Goal: Communication & Community: Answer question/provide support

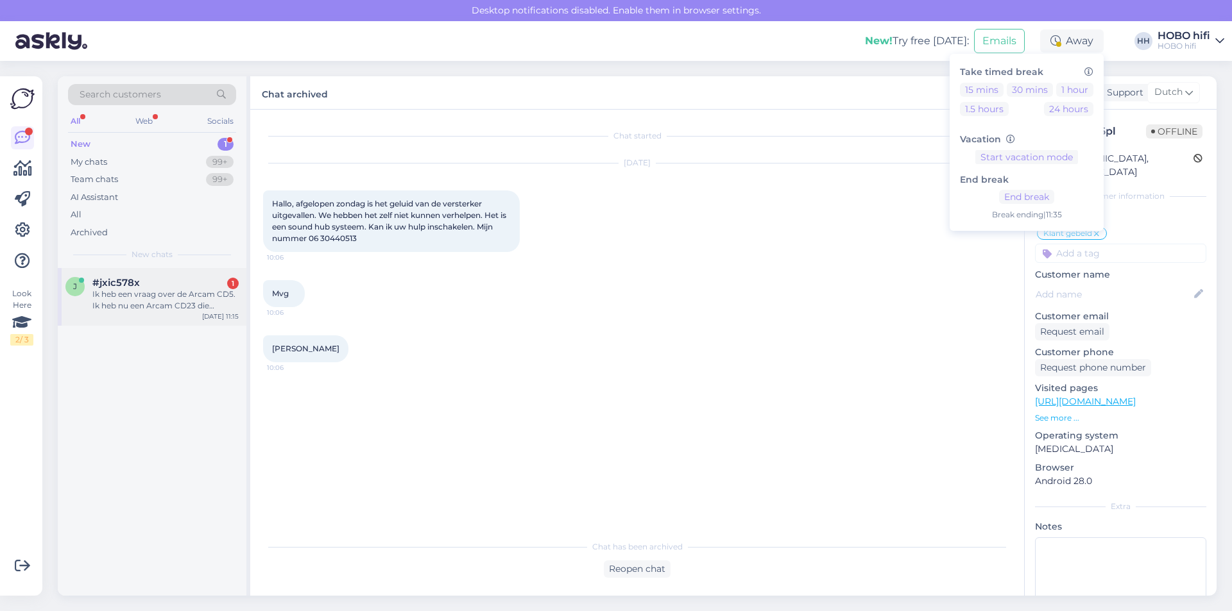
click at [210, 287] on div "#jxic578x 1" at bounding box center [165, 283] width 146 height 12
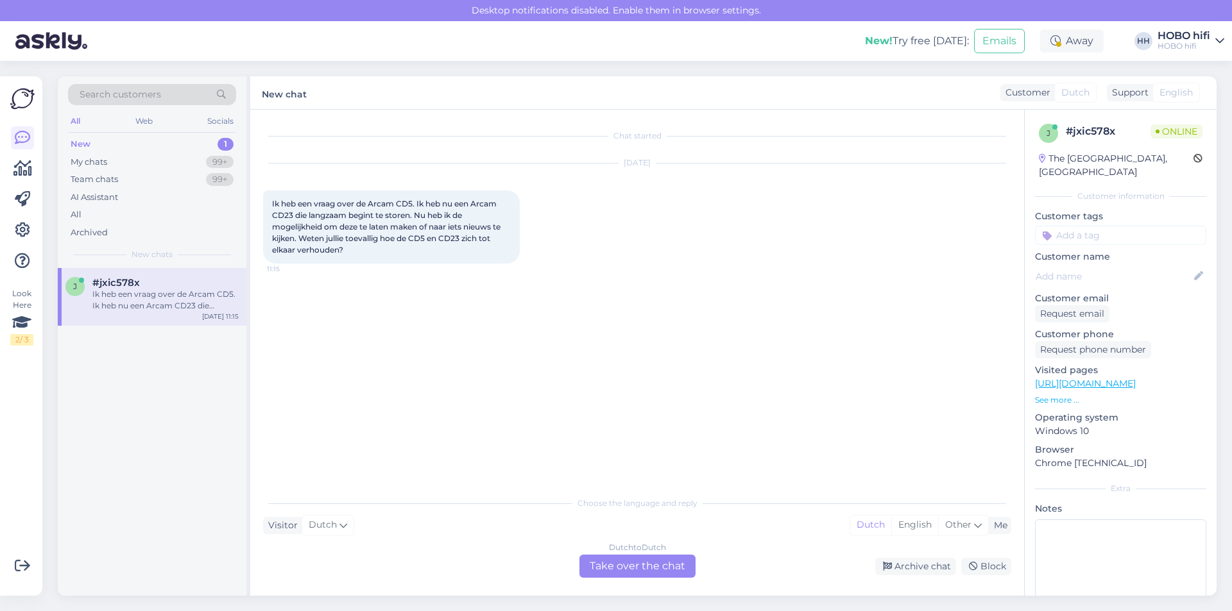
click at [657, 556] on div "Dutch to Dutch Take over the chat" at bounding box center [637, 566] width 116 height 23
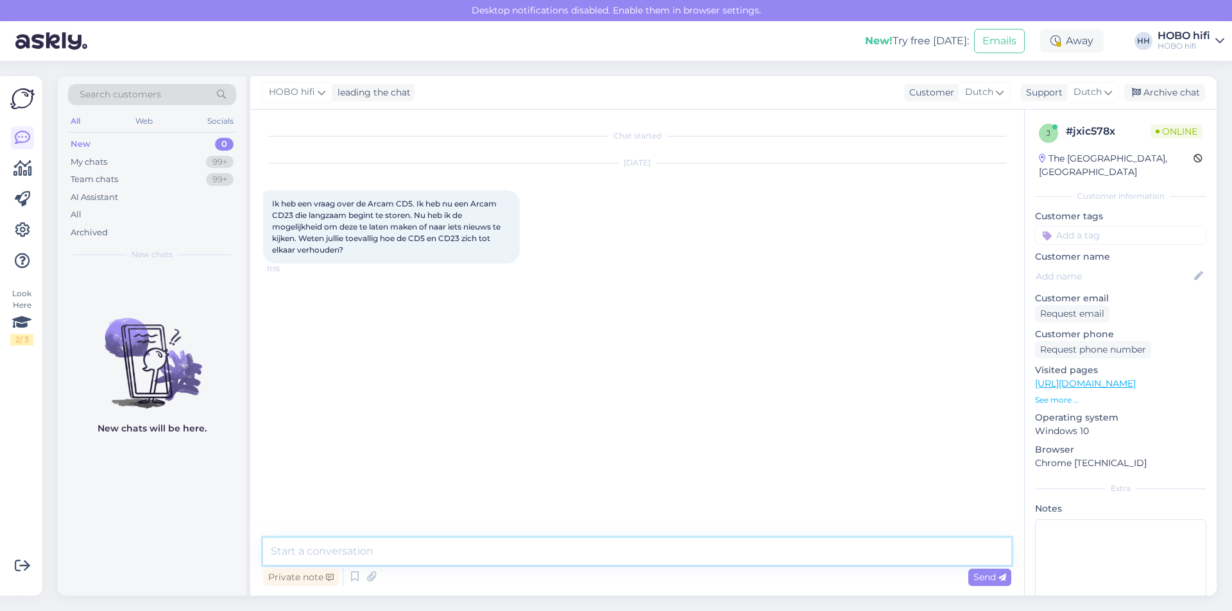
click at [395, 556] on textarea at bounding box center [637, 551] width 748 height 27
click at [368, 556] on textarea at bounding box center [637, 551] width 748 height 27
type textarea "Goedemorgen, bedankt voor je bericht."
click at [1005, 581] on icon at bounding box center [1002, 578] width 8 height 8
click at [384, 557] on textarea at bounding box center [637, 551] width 748 height 27
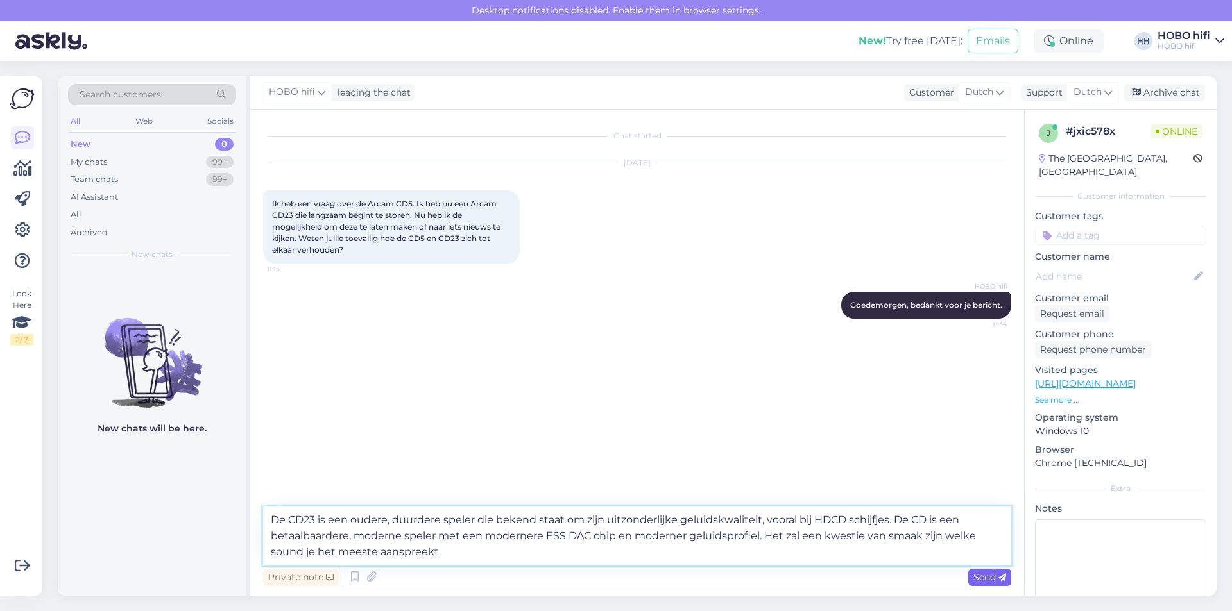
type textarea "De CD23 is een oudere, duurdere speler die bekend staat om zijn uitzonderlijke …"
click at [974, 579] on span "Send" at bounding box center [989, 578] width 33 height 12
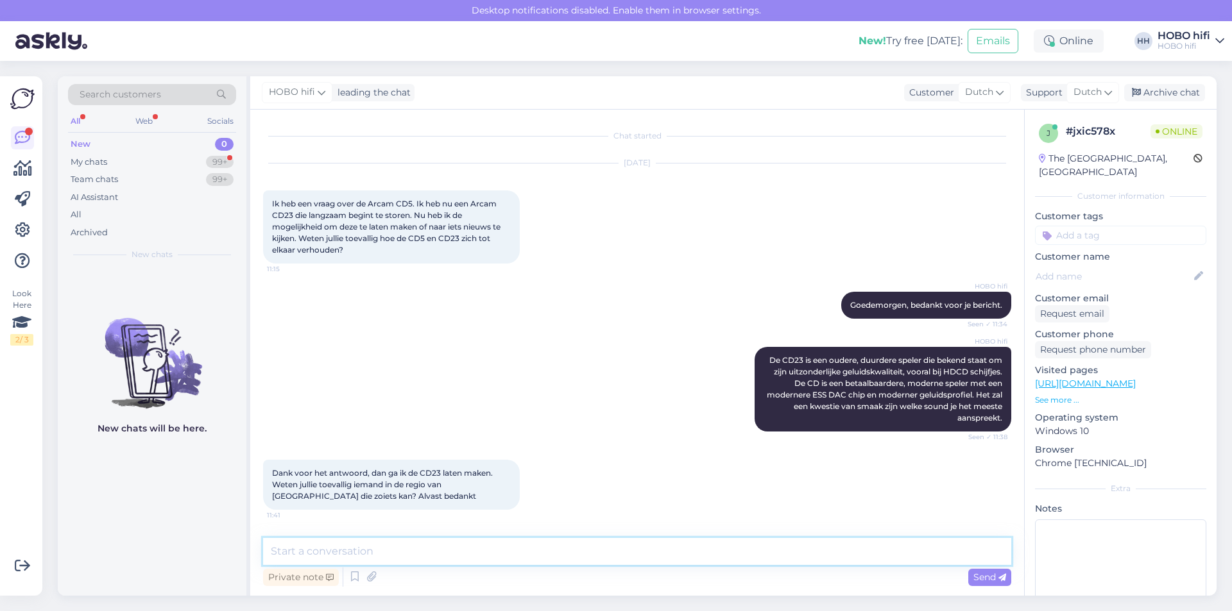
click at [380, 556] on textarea at bounding box center [637, 551] width 748 height 27
click at [717, 558] on textarea "Graag gedaan. De officiele service partner voor Arcam is Hanex in [GEOGRAPHIC_D…" at bounding box center [637, 551] width 748 height 27
paste textarea "[URL][DOMAIN_NAME]"
click at [839, 558] on textarea "Graag gedaan. De officiele service partner voor Arcam is Hanex in [GEOGRAPHIC_D…" at bounding box center [637, 551] width 748 height 27
paste textarea "[URL][DOMAIN_NAME]"
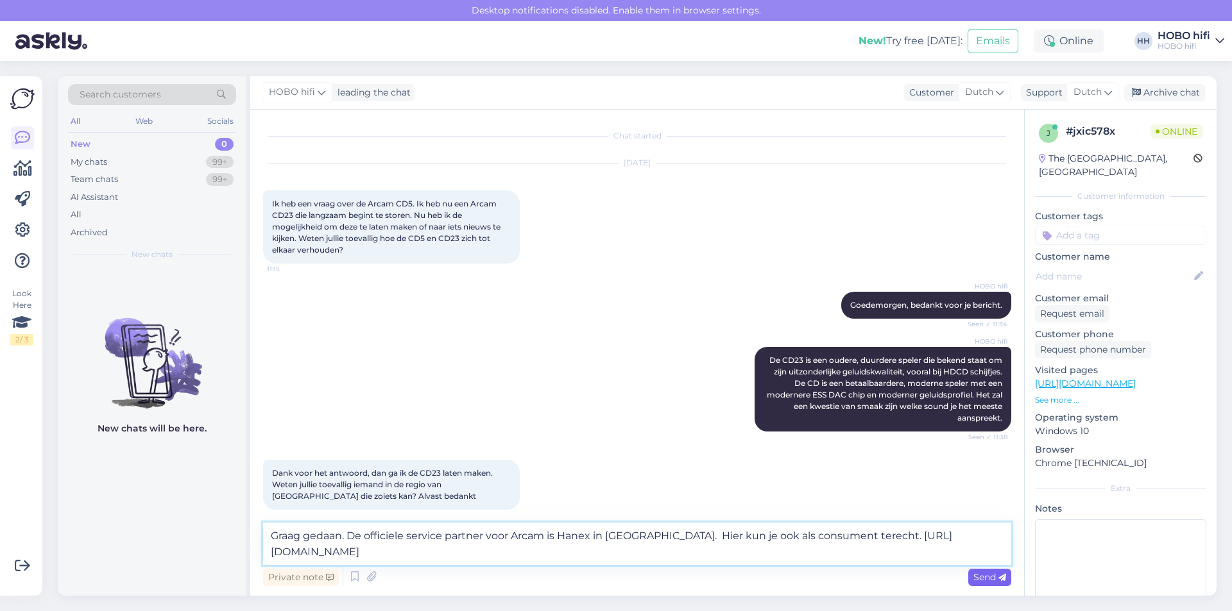
type textarea "Graag gedaan. De officiele service partner voor Arcam is Hanex in [GEOGRAPHIC_D…"
click at [985, 577] on span "Send" at bounding box center [989, 578] width 33 height 12
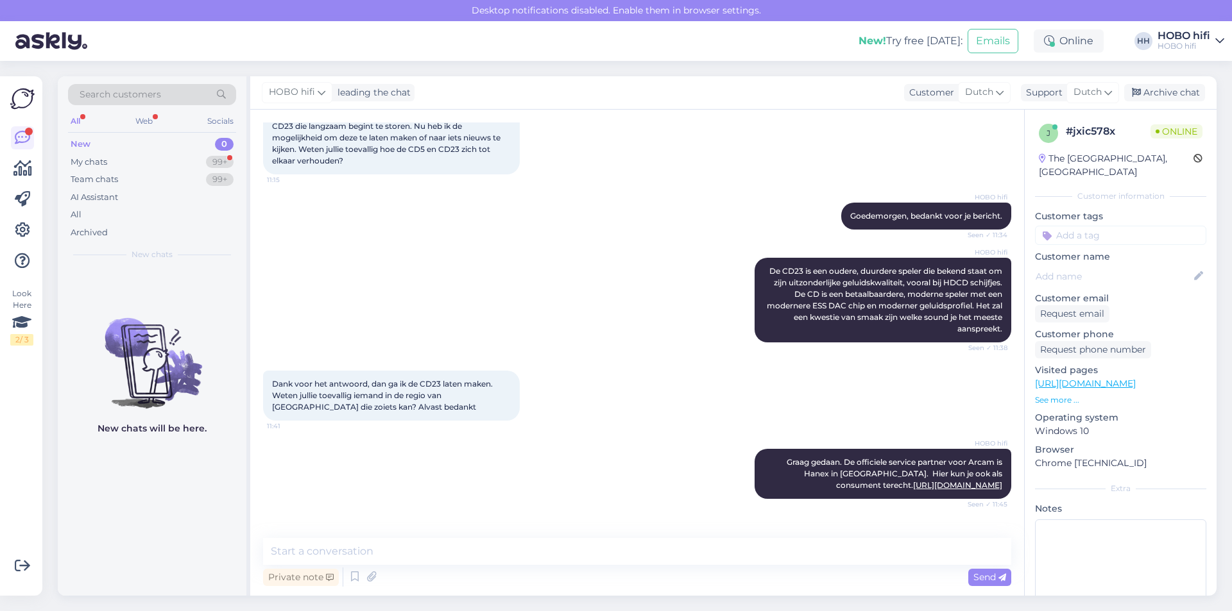
scroll to position [131, 0]
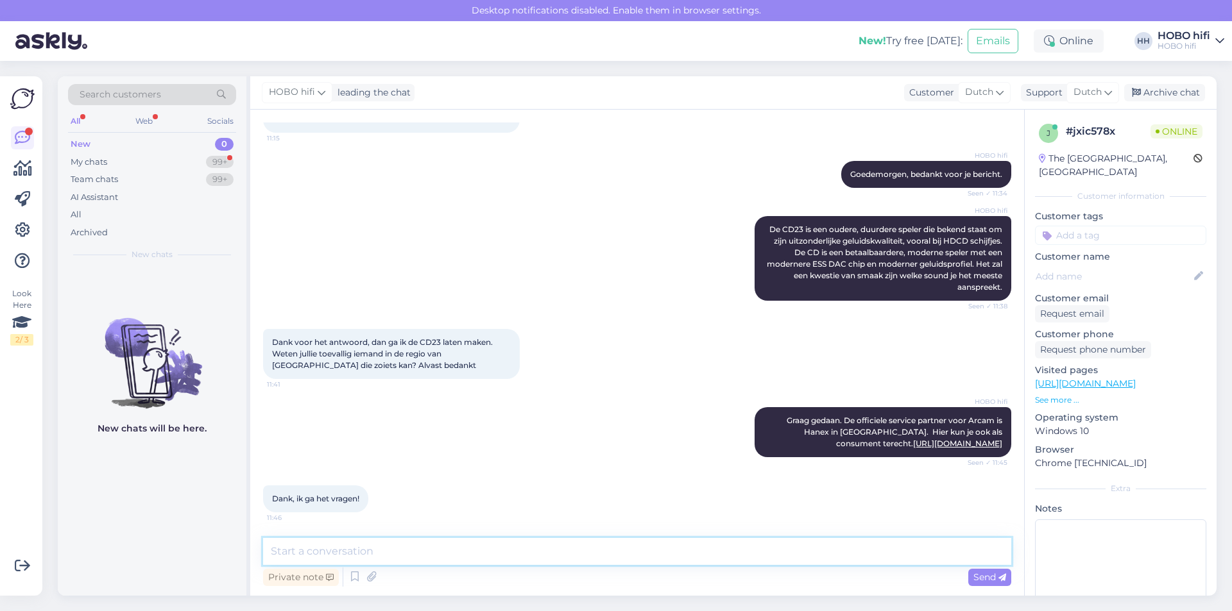
click at [360, 552] on textarea at bounding box center [637, 551] width 748 height 27
type textarea "Graag gedaan en nog een fijne dag!"
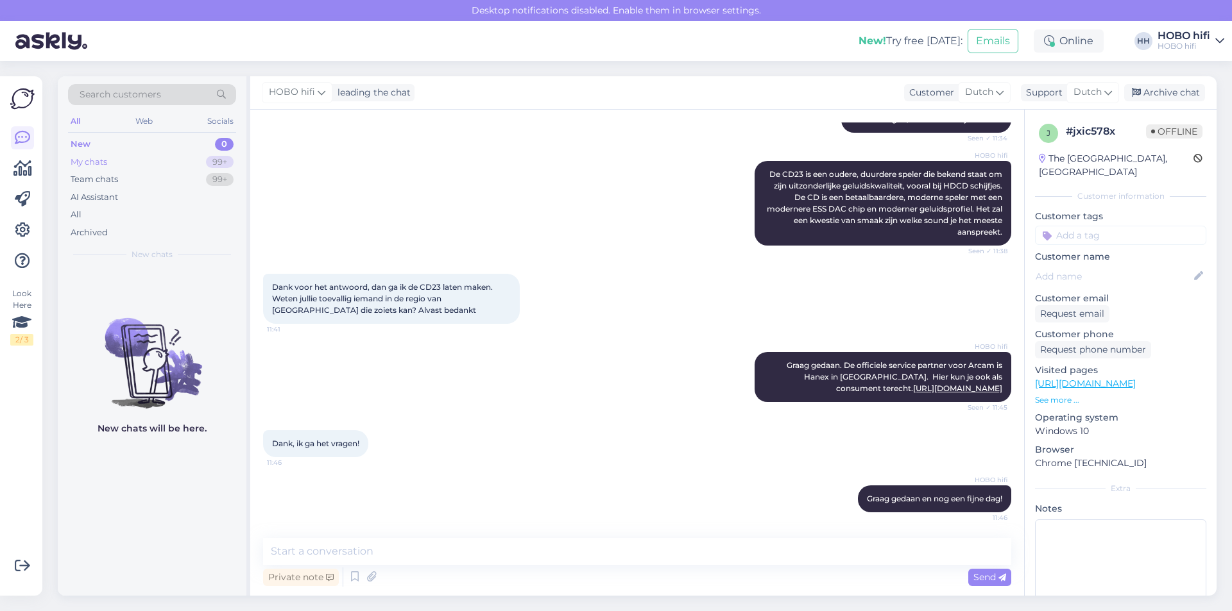
click at [83, 162] on div "My chats" at bounding box center [89, 162] width 37 height 13
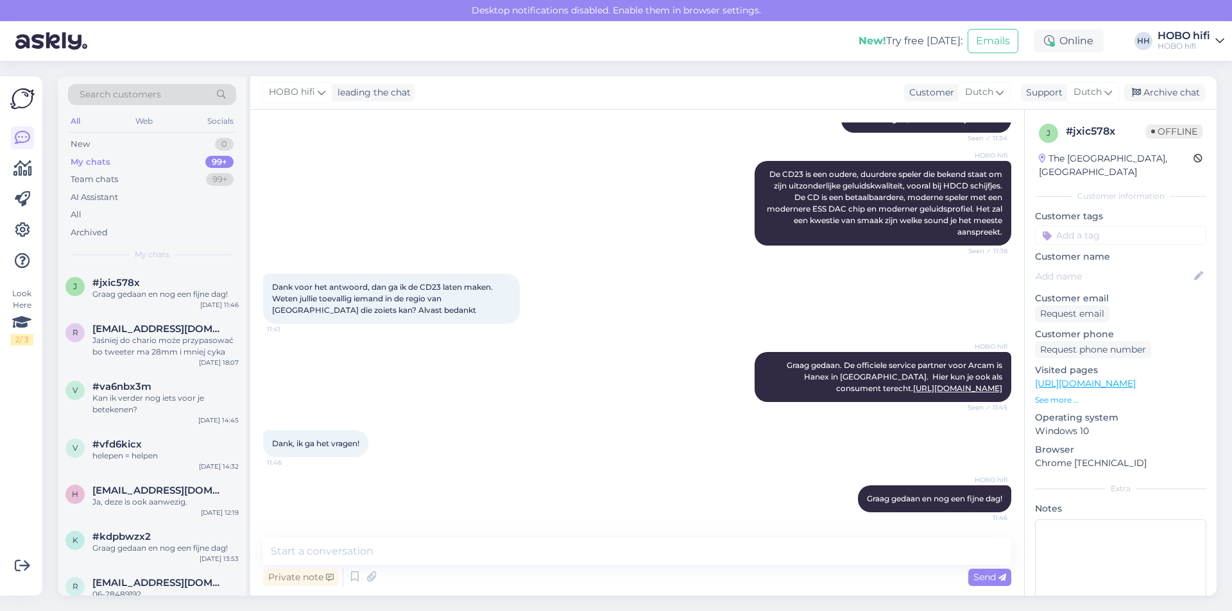
click at [83, 162] on div "My chats" at bounding box center [91, 162] width 40 height 13
click at [117, 296] on div "Graag gedaan en nog een fijne dag!" at bounding box center [165, 295] width 146 height 12
click at [123, 342] on div "Jaśniej do chario może przypasować bo tweeter ma 28mm i mniej cyka" at bounding box center [165, 346] width 146 height 23
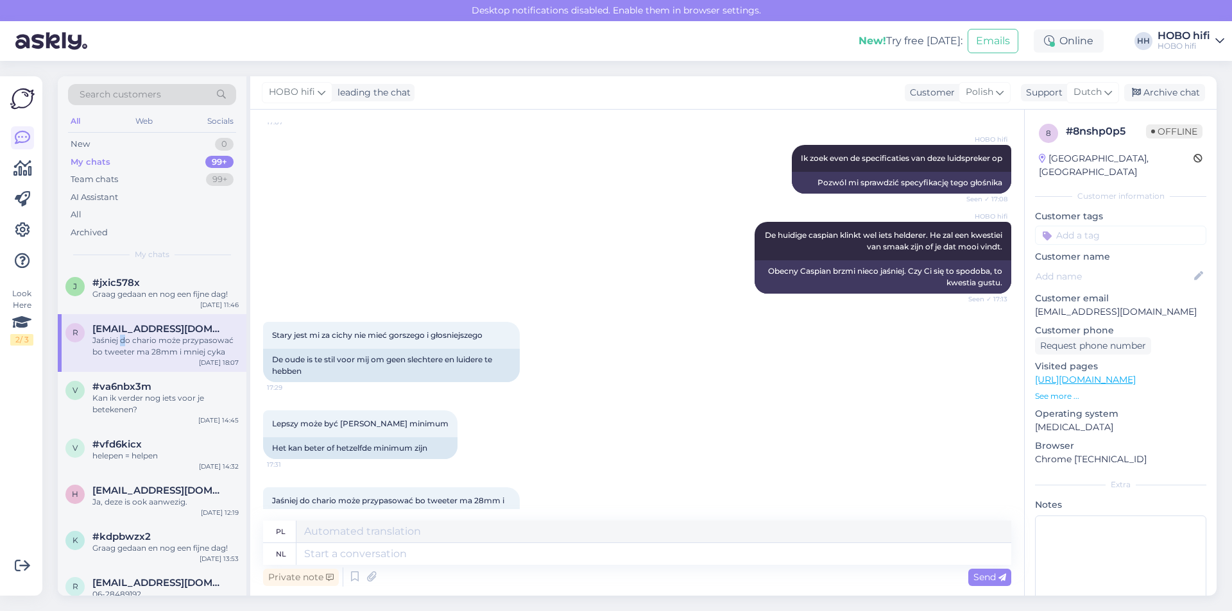
scroll to position [691, 0]
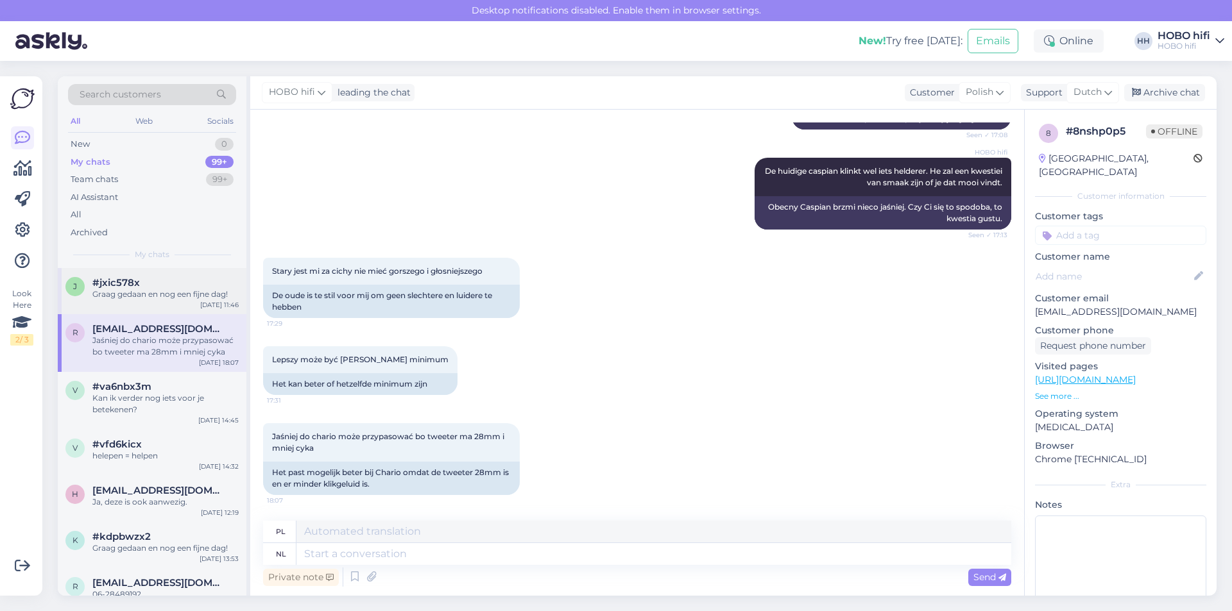
click at [133, 287] on span "#jxic578x" at bounding box center [115, 283] width 47 height 12
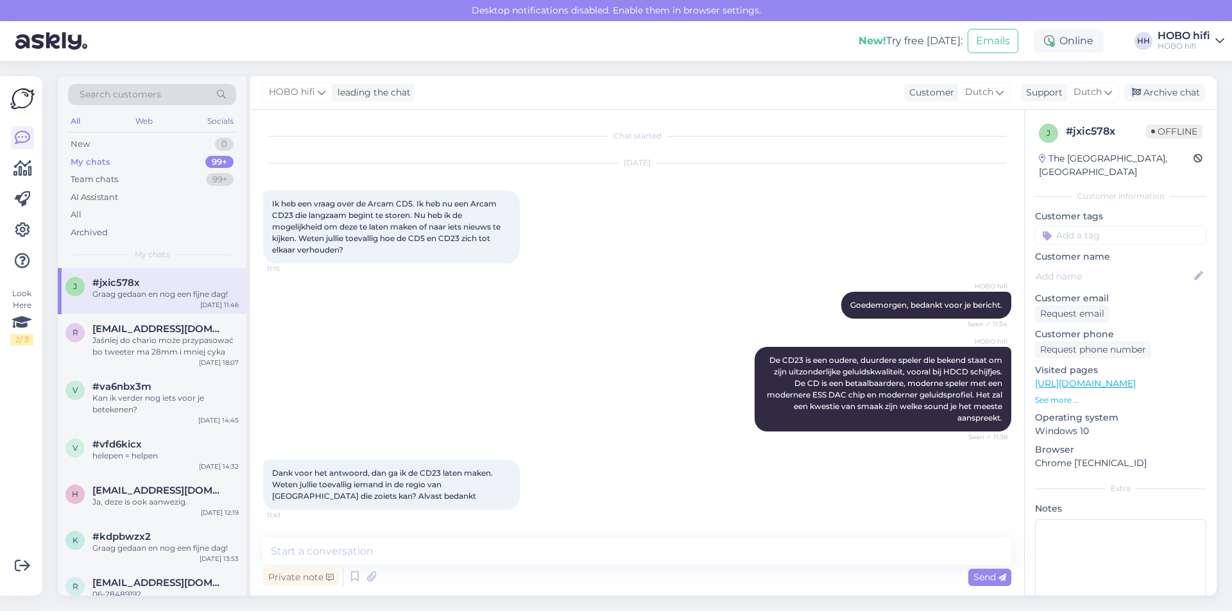
scroll to position [186, 0]
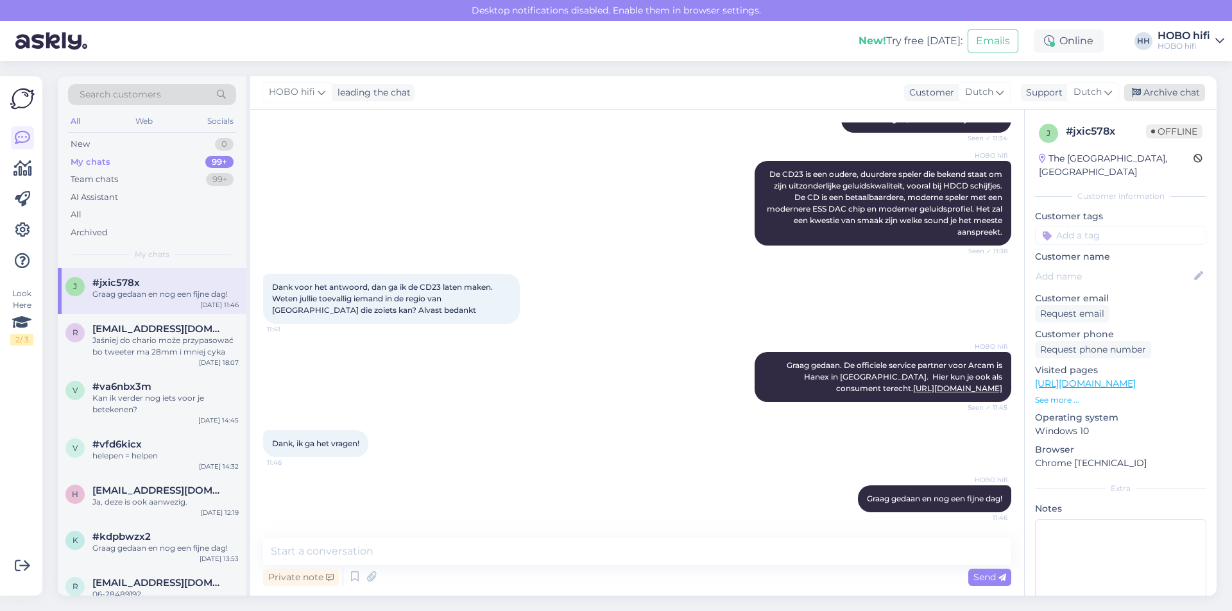
click at [1184, 96] on div "Archive chat" at bounding box center [1164, 92] width 81 height 17
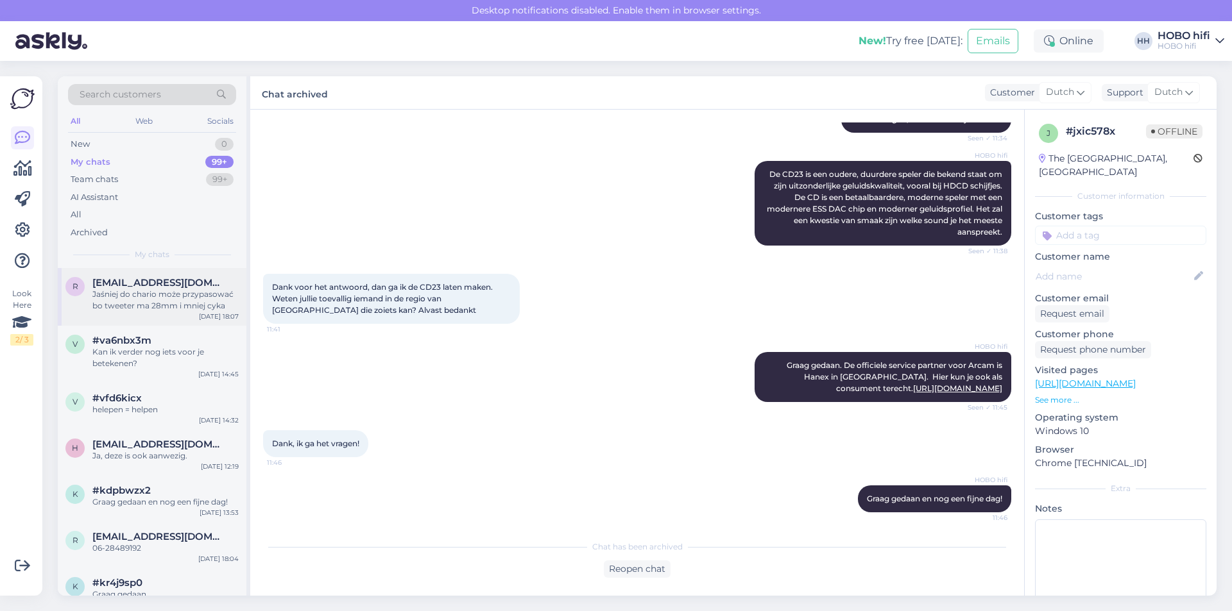
click at [176, 305] on div "Jaśniej do chario może przypasować bo tweeter ma 28mm i mniej cyka" at bounding box center [165, 300] width 146 height 23
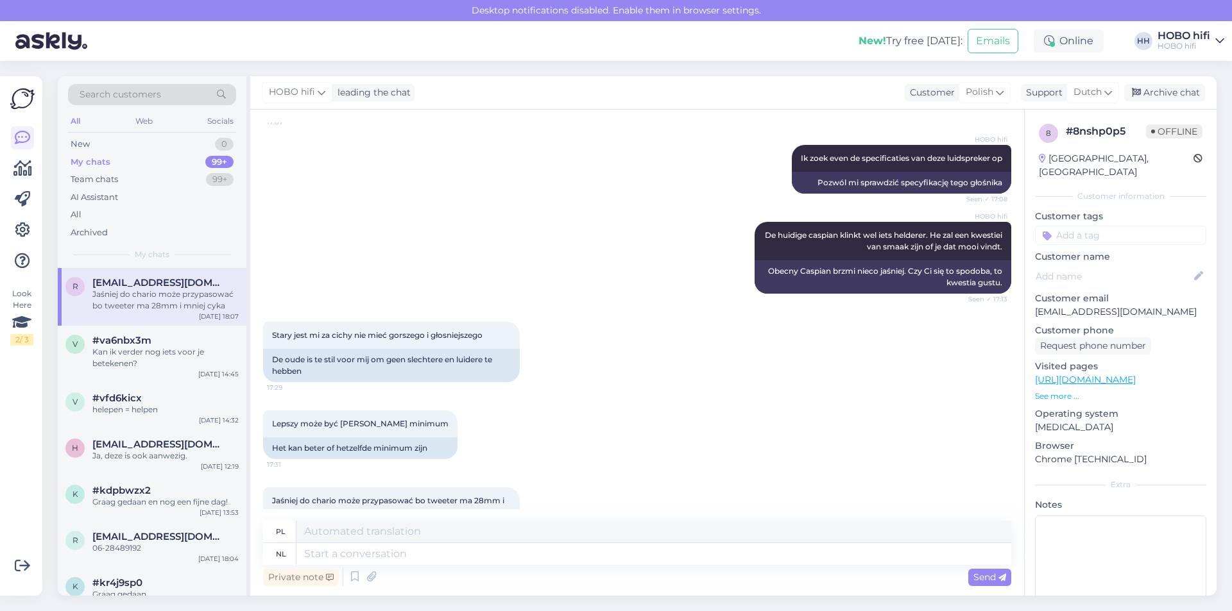
scroll to position [691, 0]
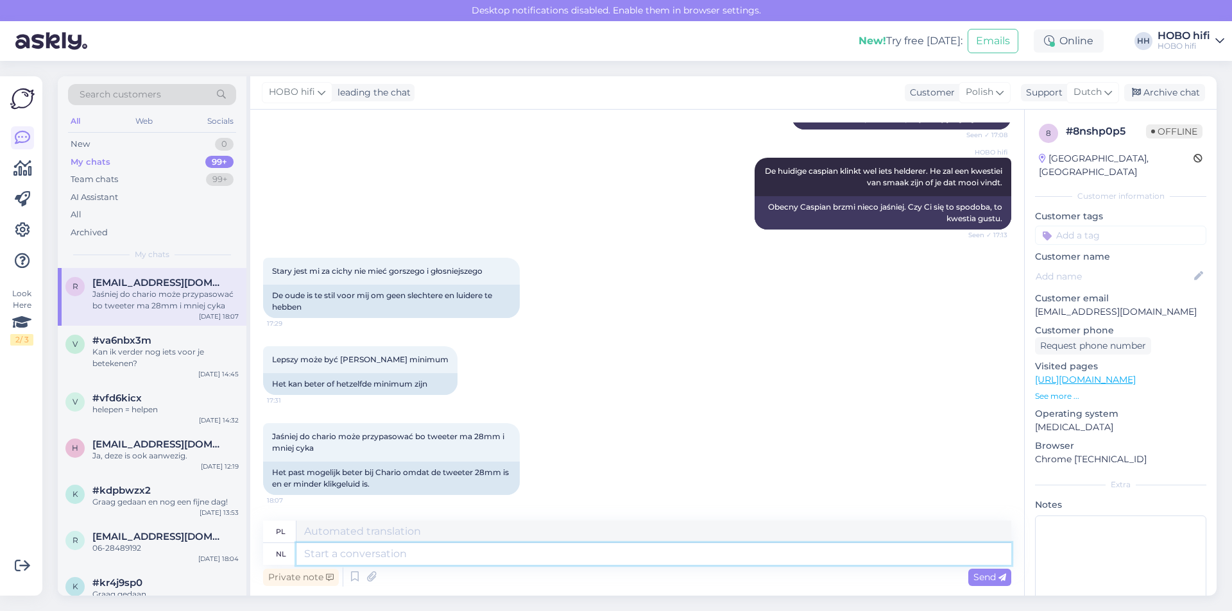
click at [363, 549] on textarea at bounding box center [653, 554] width 715 height 22
type textarea "Zoals"
type textarea "Tak jak"
type textarea "Zoals ikd e"
type textarea "Tak jak ja to zrobiłem"
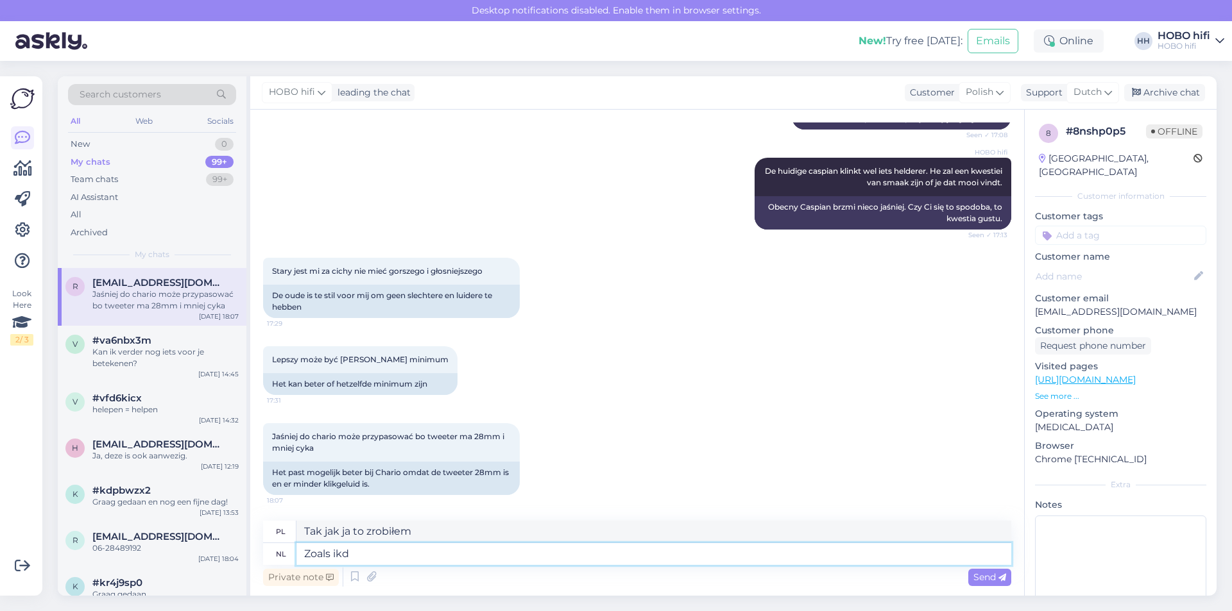
type textarea "Zoals ik"
type textarea "Tak jak ja"
type textarea "Zoals ik eerder"
type textarea "Jak już mówiłem"
type textarea "Zoals ik eerder heb aa"
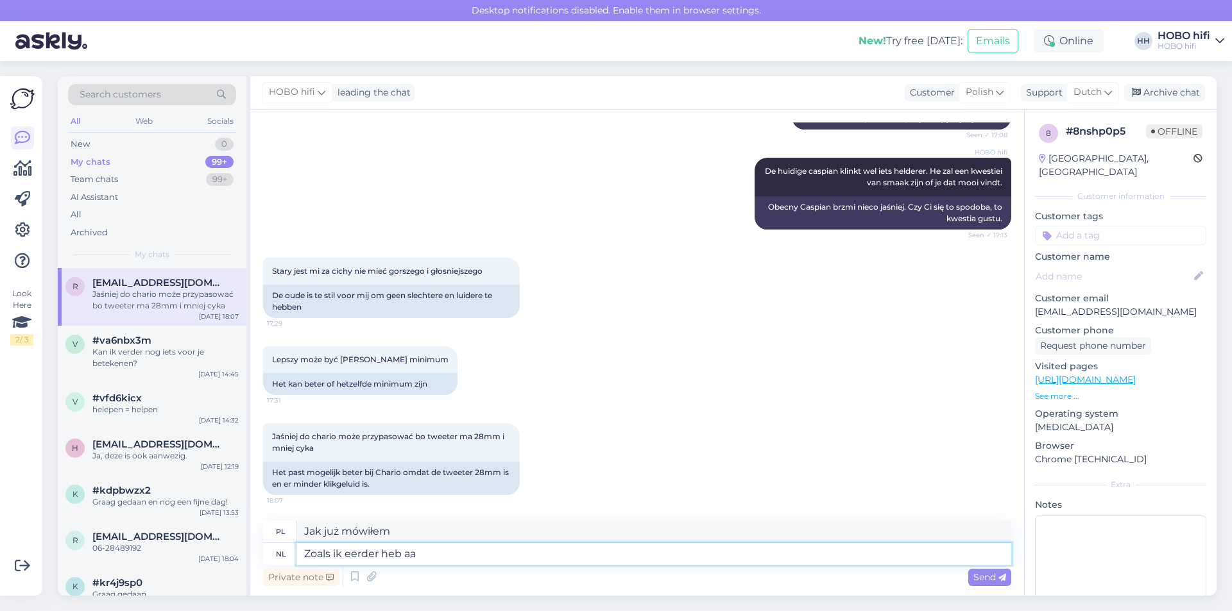
type textarea "Jak już wcześniej powiedziałem"
type textarea "Zoals ik eerder heb aangef"
type textarea "Jak wspomniałem wcześniej"
type textarea "Zoals ik eerder heb aange"
type textarea "Jak już wcześniej wspomniałem"
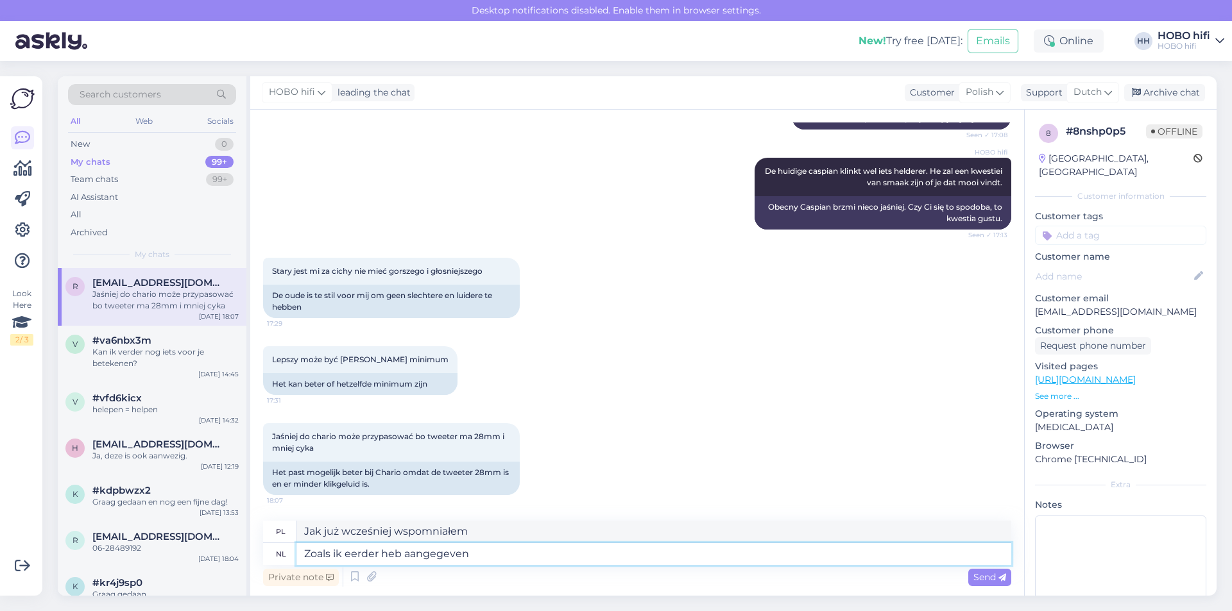
type textarea "Zoals ik eerder heb aangegeven"
type textarea "Jak już wcześniej stwierdziłem"
type textarea "Zoals ik eerder heb aangegeven zal e"
type textarea "Jak już wcześniej stwierdziłem,"
type textarea "Zoals ik eerder heb aangegeven zal ee"
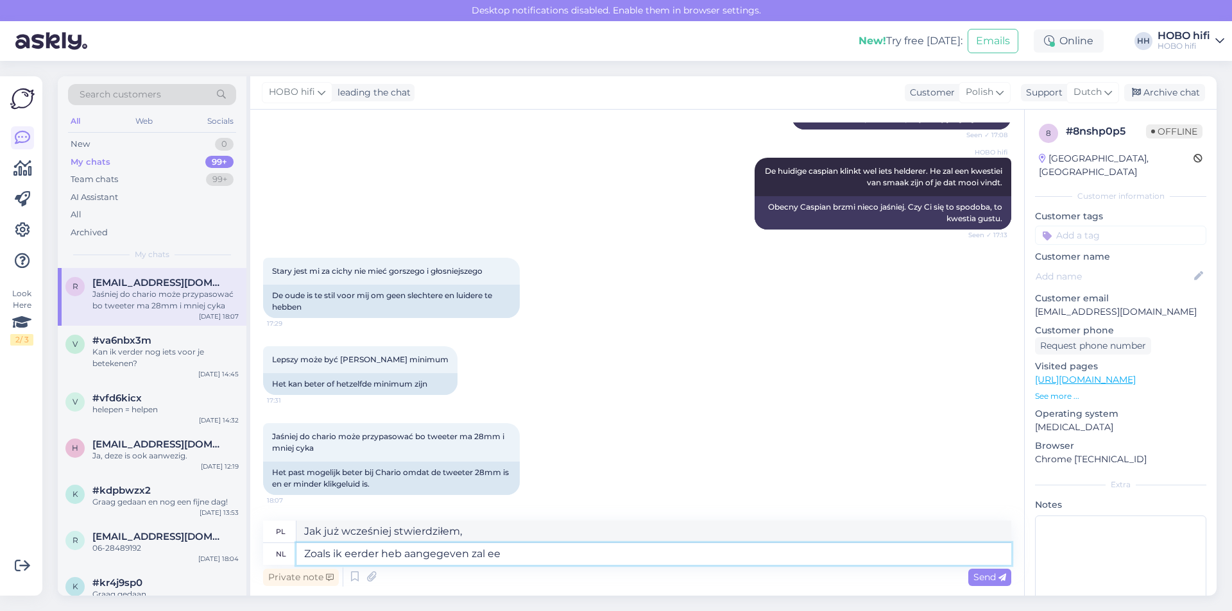
type textarea "Jak już wcześniej wspomniałem, [GEOGRAPHIC_DATA]"
type textarea "Zoals ik eerder heb aangegeven zal"
type textarea "Jak już wcześniej stwierdziłem,"
type textarea "Zoals ik eerder heb aangegeven zal he"
type textarea "Jak już wcześniej wspomniałem, on to zrobi."
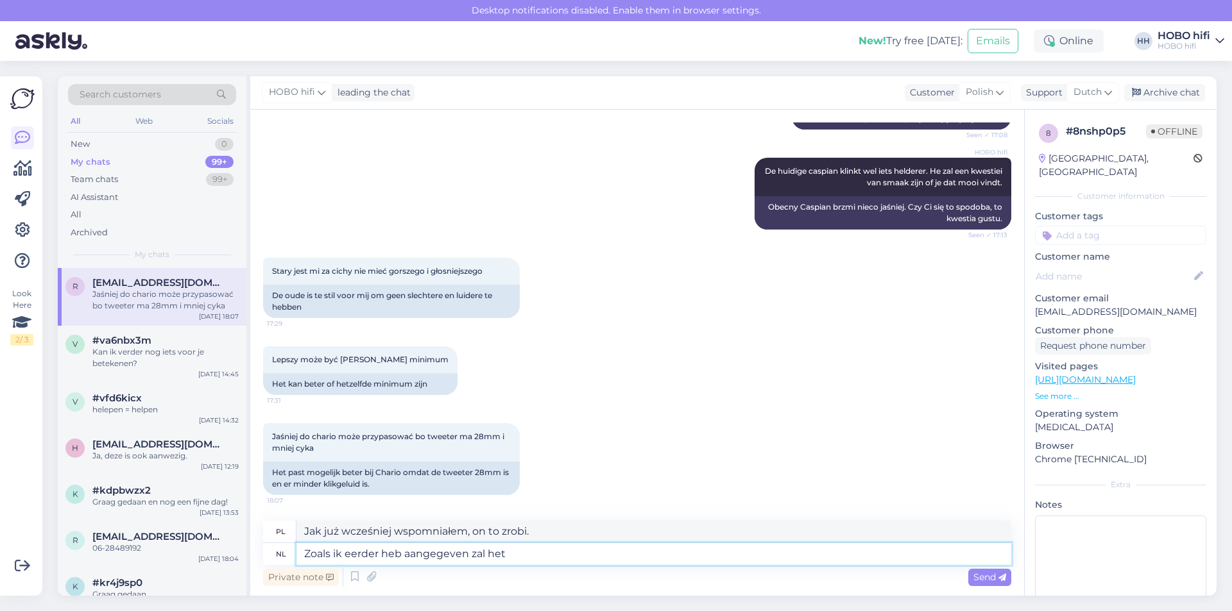
type textarea "Zoals ik eerder heb aangegeven zal het"
type textarea "Jak już wcześniej wspomniałem, tak będzie"
type textarea "Zoals ik eerder heb aangegeven zal het een k"
type textarea "Jak już wcześniej wspomniałem, będzie to"
type textarea "Zoals ik eerder heb aangegeven zal het een kewetsi"
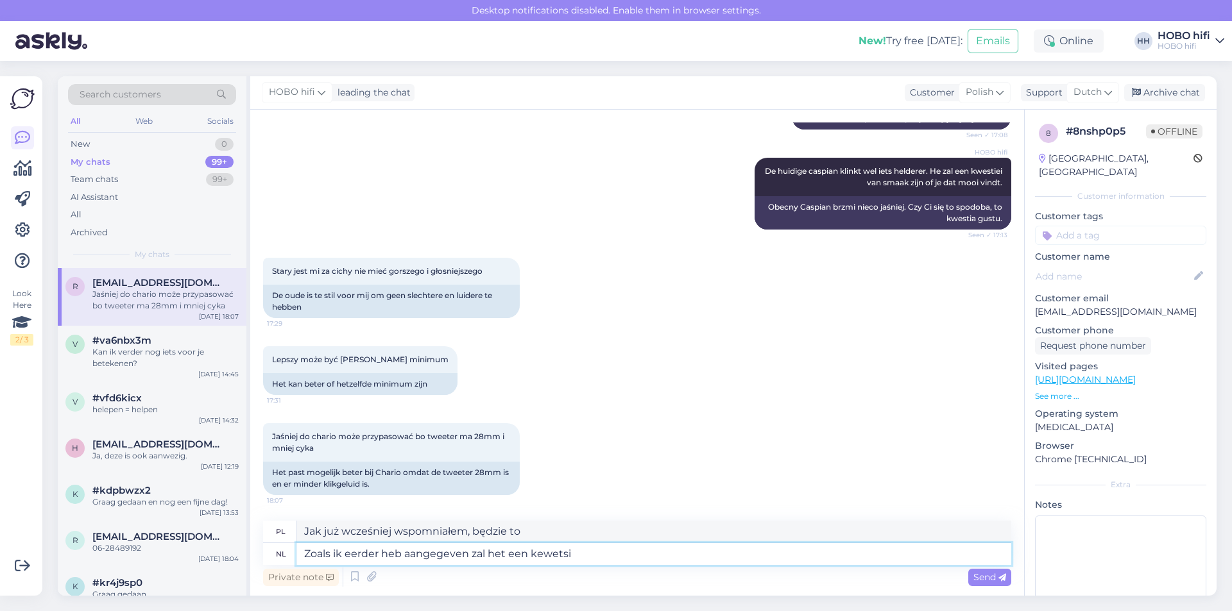
type textarea "Jak już wcześniej wskazałem, będzie to kewetsie"
type textarea "Zoals ik eerder heb aangegeven zal het een kwest"
type textarea "Jak już wcześniej wskazałem, będzie to kwestia"
type textarea "Zoals ik eerder heb aangegeven zal het een kwestie"
type textarea "Jak już wcześniej wspomniałem, będzie to kwestia"
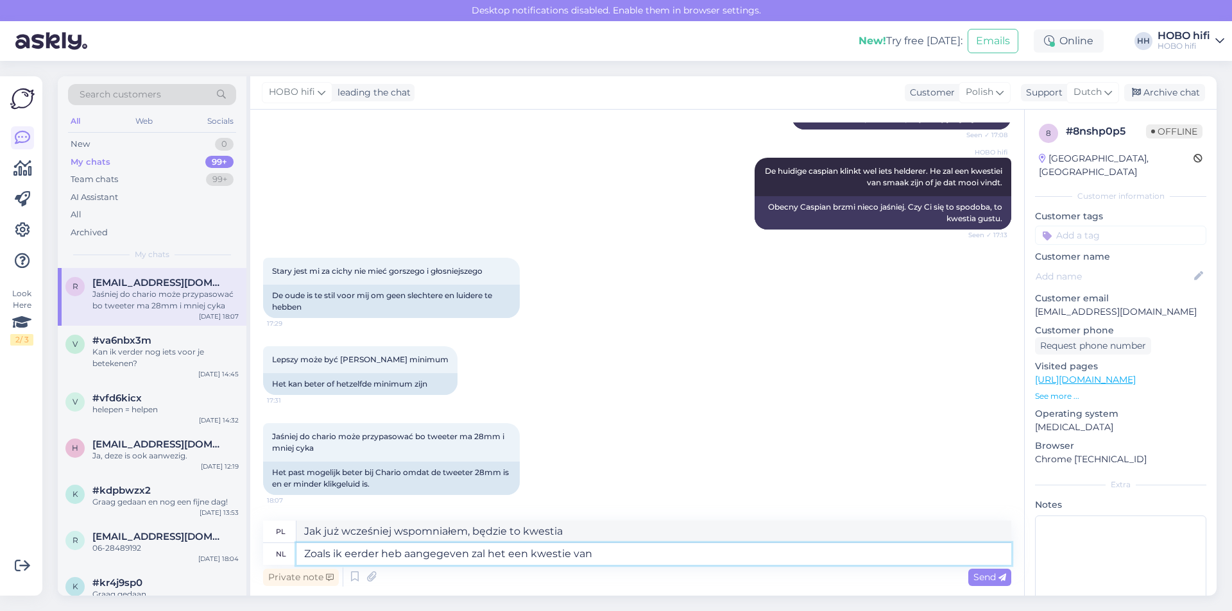
type textarea "Zoals ik eerder heb aangegeven zal het een kwestie van s"
type textarea "Jak wcześniej wskazałem, będzie to kwestia"
type textarea "Zoals ik eerder heb aangegeven zal het een kwestie van smaak"
type textarea "Jak już wcześniej wspomniałem, to będzie kwestia gustu"
click at [695, 561] on textarea "Zoals ik eerder heb aangegeven zal het een kwestie van smaak zijn" at bounding box center [653, 554] width 715 height 22
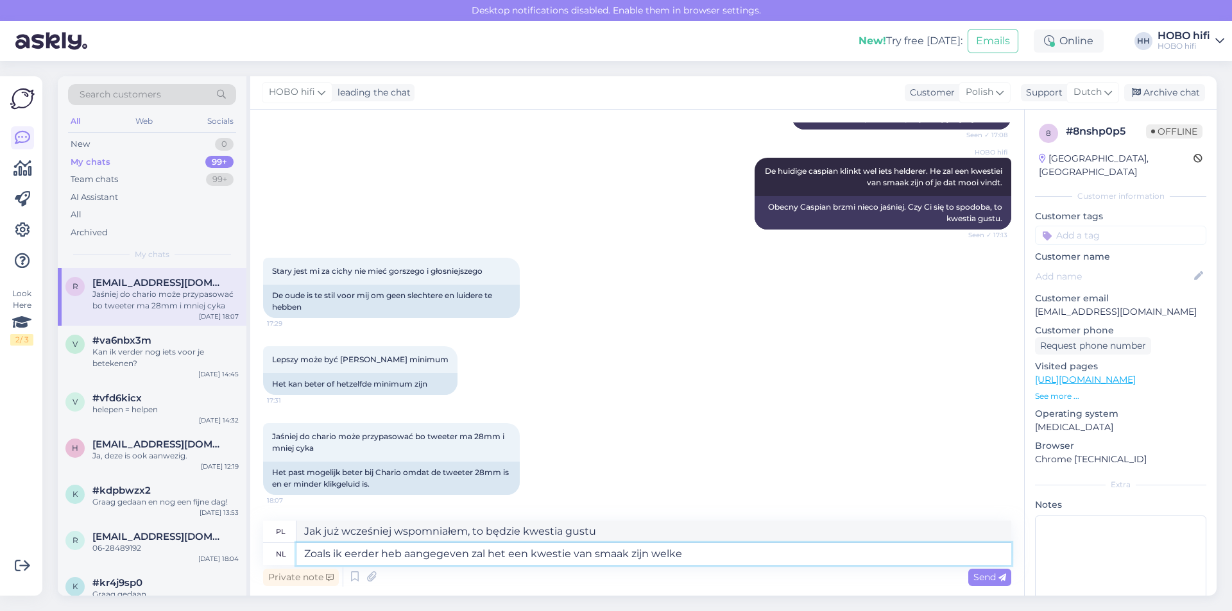
type textarea "Zoals ik eerder heb aangegeven zal het een kwestie van smaak zijn welke"
type textarea "Jak już wcześniej wspomniałem, to będzie kwestia gustu,"
type textarea "Zoals ik eerder heb aangegeven zal het een kwestie van smaak zijn welke soun"
type textarea "Jak już wcześniej wspomniałem, to będzie kwestia gustu, jaki dźwięk wybrać"
type textarea "Zoals ik eerder heb aangegeven zal het een kwestie van smaak zijn welke sound je"
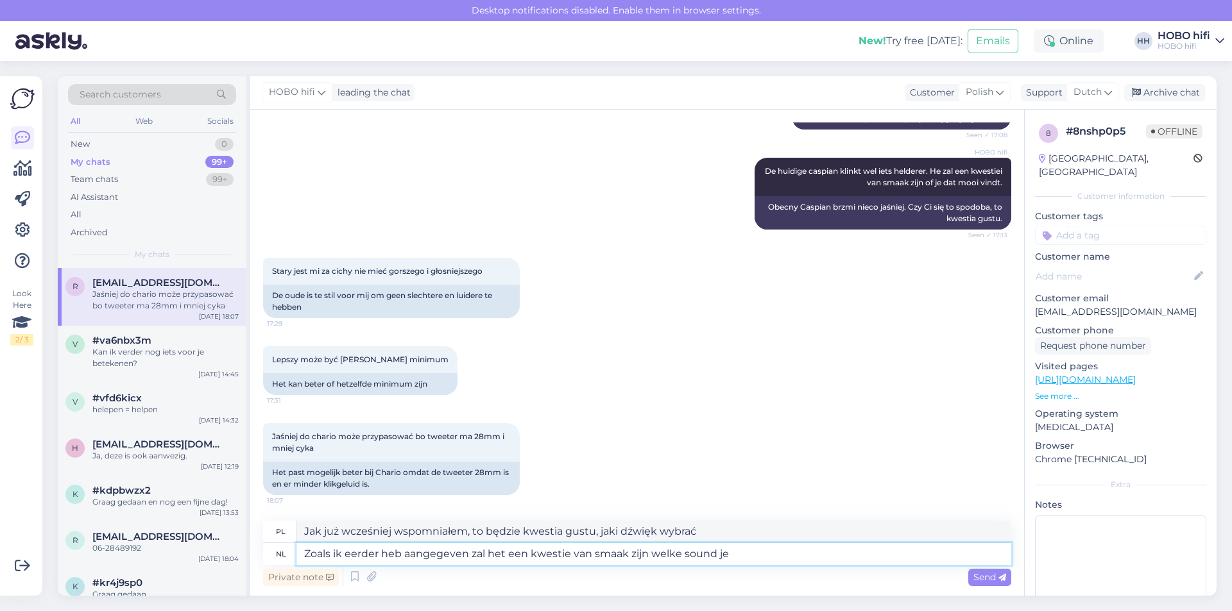
type textarea "Jak już wspomniałem, to będzie kwestia gustu, jaki dźwięk wybrać"
type textarea "Zoals ik eerder heb aangegeven zal het een kwestie van smaak zijn welke sound j…"
type textarea "Jak wspomniałem wcześniej, to [PERSON_NAME], który dźwięk [PERSON_NAME]"
type textarea "Zoals ik eerder heb aangegeven zal het een kwestie van smaak zijn welke sound j…"
type textarea "Jak wspomniałem wcześniej, to [PERSON_NAME], który dźwięk [PERSON_NAME]."
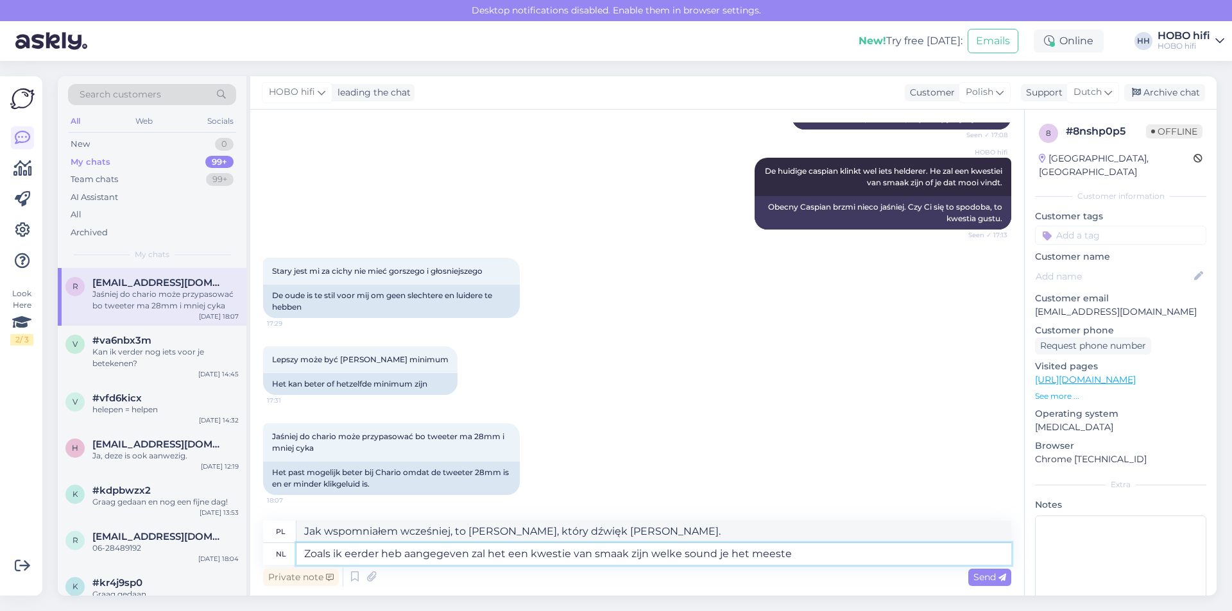
type textarea "Zoals ik eerder heb aangegeven zal het een kwestie van smaak zijn welke sound j…"
type textarea "Jak wspomniałem wcześniej, to będzie kwestia gustu, który dźwięk podoba Ci się …"
type textarea "Zoals ik eerder heb aangegeven zal het een kwestie van smaak zijn welke sound j…"
type textarea "Jak wspomniałem wcześniej, to będzie kwestia gustu, który dźwięk najbardziej Ci…"
type textarea "Zoals ik eerder heb aangegeven zal het een kwestie van smaak zijn welke sound j…"
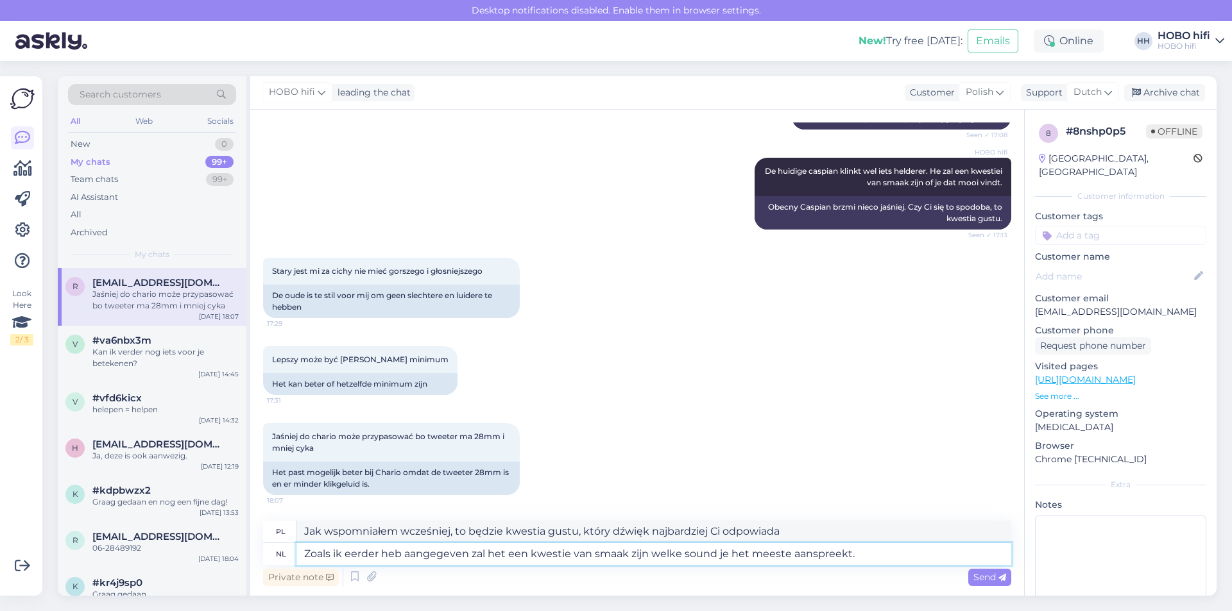
type textarea "Jak wspomniałem wcześniej, to [PERSON_NAME], który dźwięk najbardziej Ci odpowi…"
type textarea "Zoals ik eerder heb aangegeven zal het een kwestie van smaak zijn welke sound j…"
type textarea "Jak już wcześniej wspomniałem, to kwestia gustu, który dźwięk najbardziej Ci od…"
type textarea "Zoals ik eerder heb aangegeven zal het een kwestie van smaak zijn welke sound j…"
type textarea "Jak wspomniałem wcześniej, to [PERSON_NAME], który dźwięk najbardziej Ci odpowi…"
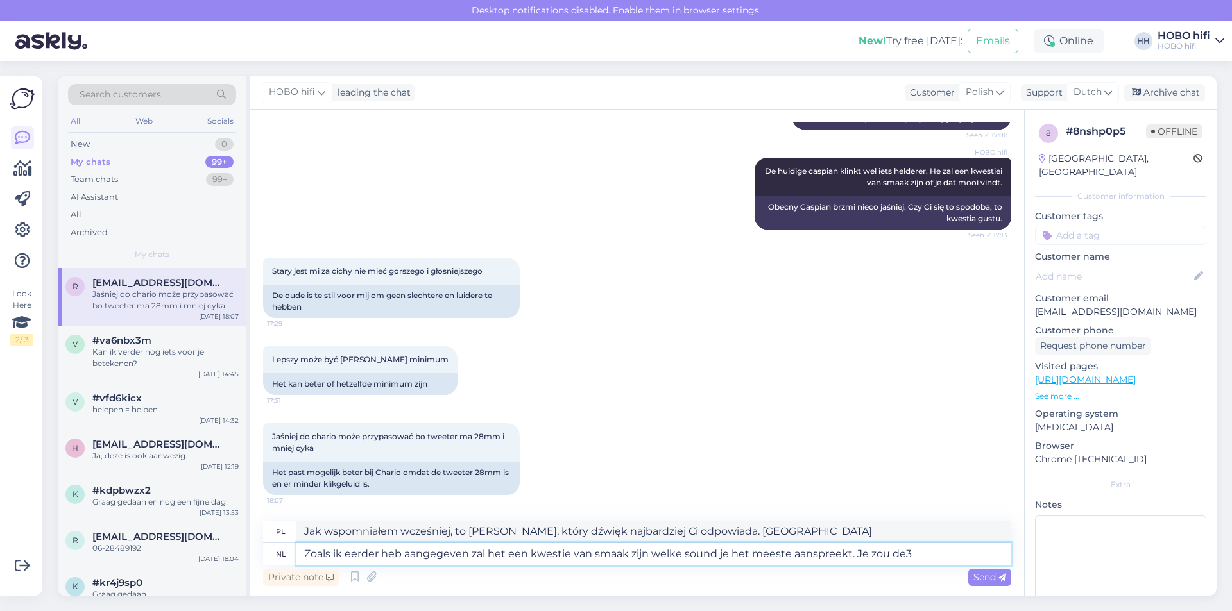
type textarea "Zoals ik eerder heb aangegeven zal het een kwestie van smaak zijn welke sound j…"
type textarea "Jak wspomniałem wcześniej, to [PERSON_NAME], który dźwięk bardziej Ci odpowiada…"
type textarea "Zoals ik eerder heb aangegeven zal het een kwestie van smaak zijn welke sound j…"
type textarea "Jak wspomniałem wcześniej, to [PERSON_NAME], który dźwięk najbardziej Ci odpowi…"
type textarea "Zoals ik eerder heb aangegeven zal het een kwestie van smaak zijn welke sound j…"
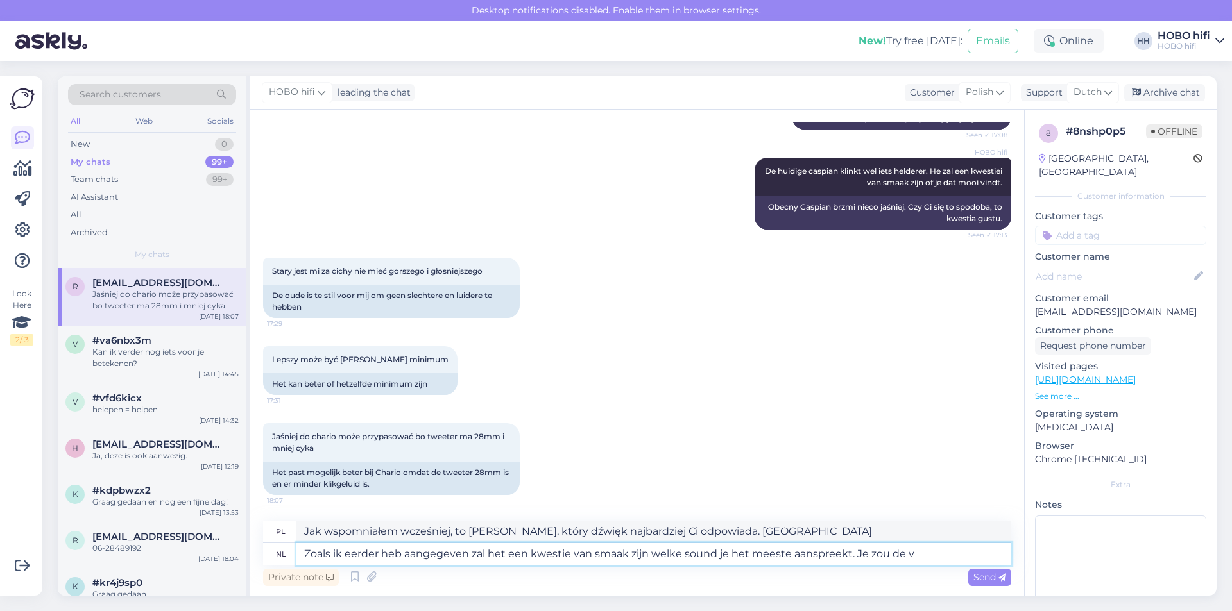
type textarea "Jak wspomniałem wcześniej, to [PERSON_NAME], który dźwięk bardziej Ci odpowiada…"
type textarea "Zoals ik eerder heb aangegeven zal het een kwestie van smaak zijn welke sound j…"
type textarea "Jak wspomniałem wcześniej, to [PERSON_NAME], który dźwięk bardziej Ci odpowiada…"
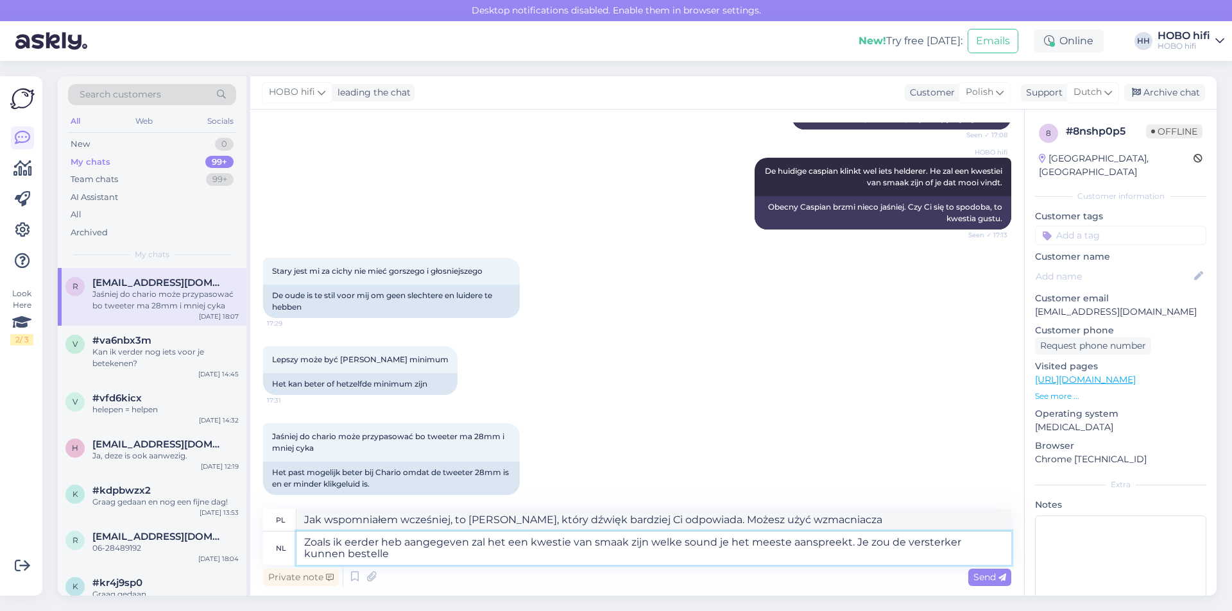
type textarea "Zoals ik eerder heb aangegeven zal het een kwestie van smaak zijn welke sound j…"
type textarea "Jak wspomniałem wcześniej, to [PERSON_NAME], który dźwięk bardziej Ci odpowiada…"
type textarea "Zoals ik eerder heb aangegeven zal het een kwestie van smaak zijn welke sound j…"
type textarea "Jak wspomniałem wcześniej, to [PERSON_NAME], który dźwięk bardziej Ci odpowiada…"
type textarea "Zoals ik eerder heb aangegeven zal het een kwestie van smaak zijn welke sound j…"
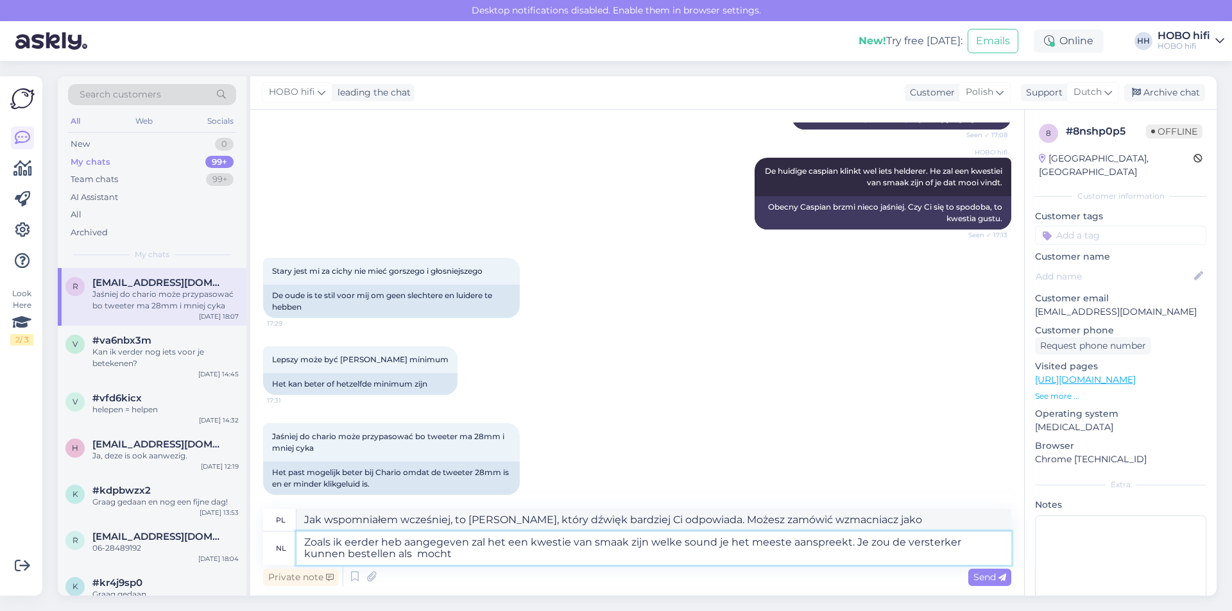
type textarea "Jak wspomniałem wcześniej, to [PERSON_NAME], który dźwięk bardziej Ci odpowiada…"
type textarea "Zoals ik eerder heb aangegeven zal het een kwestie van smaak zijn welke sound j…"
type textarea "Jak wspomniałem wcześniej, to [PERSON_NAME], który dźwięk bardziej Ci odpowiada…"
type textarea "Zoals ik eerder heb aangegeven zal het een kwestie van smaak zijn welke sound j…"
type textarea "Jak wspomniałem wcześniej, to [PERSON_NAME], który dźwięk bardziej Ci odpowiada…"
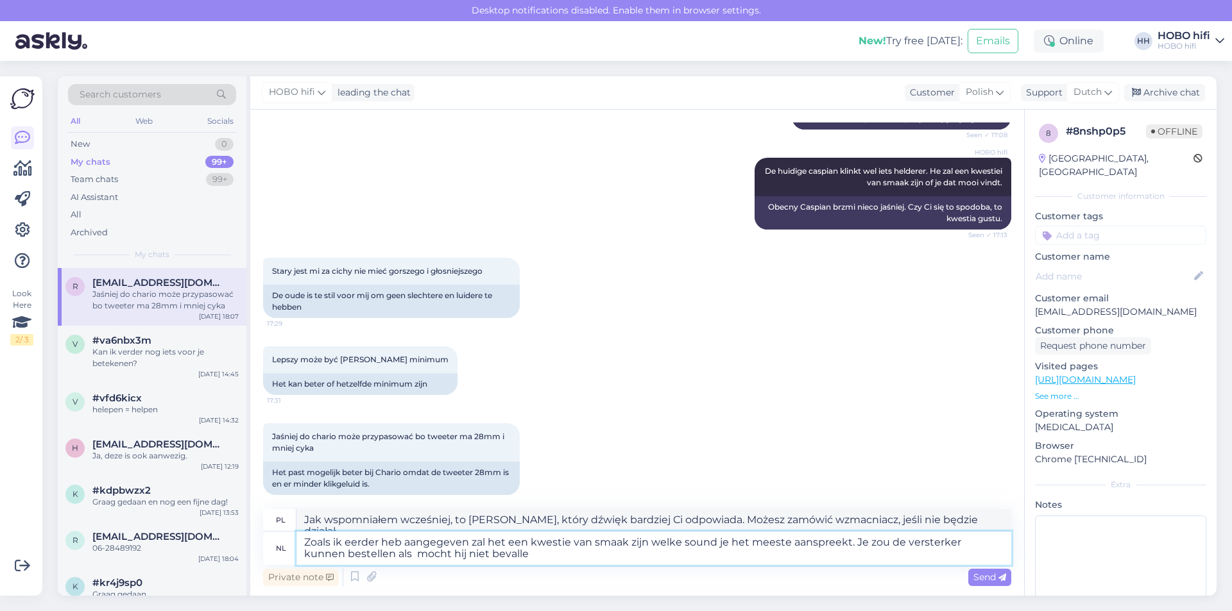
type textarea "Zoals ik eerder heb aangegeven zal het een kwestie van smaak zijn welke sound j…"
type textarea "Jak już wspomniałem, to [PERSON_NAME], który dźwięk bardziej Ci odpowiada. Może…"
type textarea "Zoals ik eerder heb aangegeven zal het een kwestie van smaak zijn welke sound j…"
type textarea "Jak już wspomniałem, to [PERSON_NAME], który dźwięk bardziej Ci odpowiada. Może…"
type textarea "Zoals ik eerder heb aangegeven zal het een kwestie van smaak zijn welke sound j…"
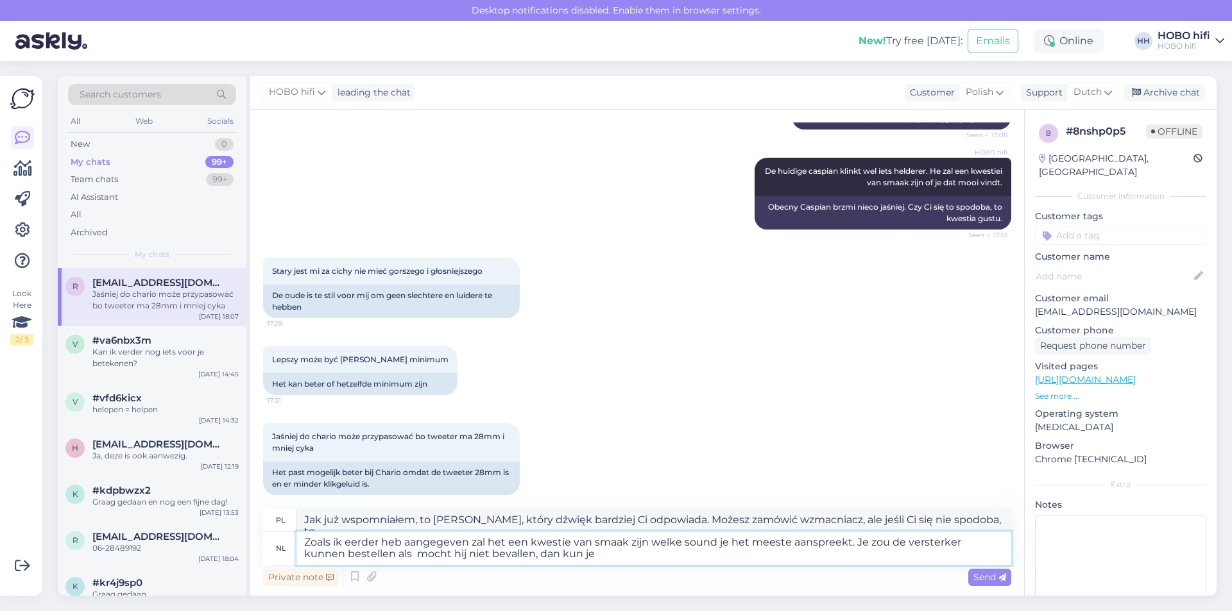
type textarea "Jak wspomniałem wcześniej, to [PERSON_NAME], który dźwięk bardziej Ci odpowiada…"
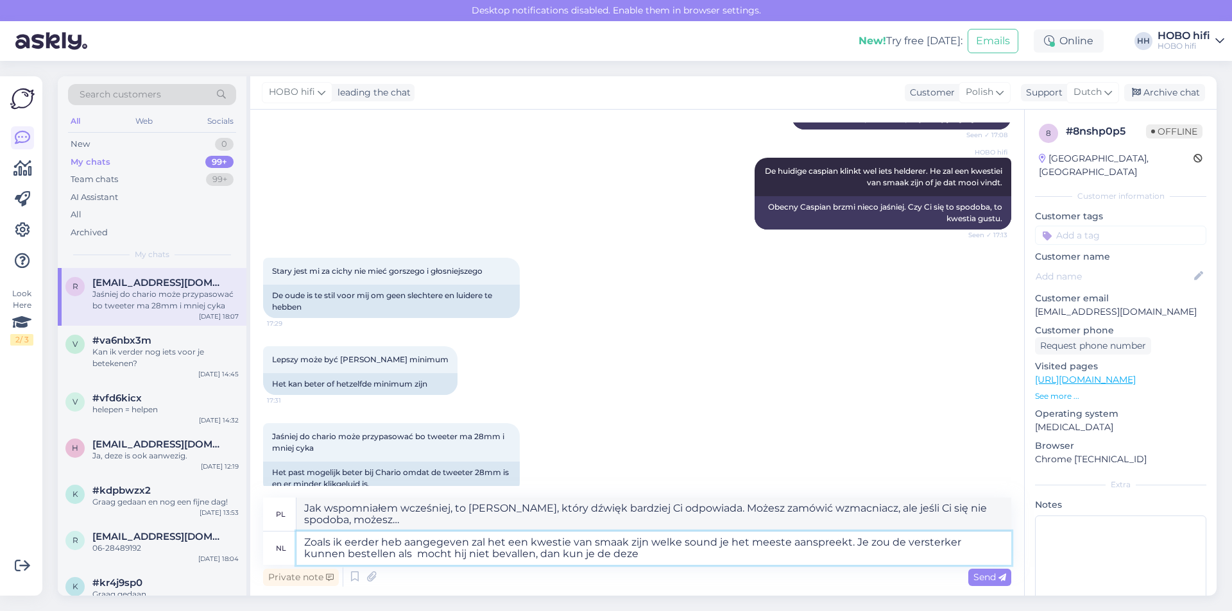
type textarea "Zoals ik eerder heb aangegeven zal het een kwestie van smaak zijn welke sound j…"
type textarea "Jak wspomniałem wcześniej, to [PERSON_NAME], który dźwięk bardziej Ci odpowiada…"
type textarea "Zoals ik eerder heb aangegeven zal het een kwestie van smaak zijn welke sound j…"
type textarea "Jak już wspomniałem, to [PERSON_NAME], który dźwięk bardziej Ci odpowiada. Może…"
type textarea "Zoals ik eerder heb aangegeven zal het een kwestie van smaak zijn welke sound j…"
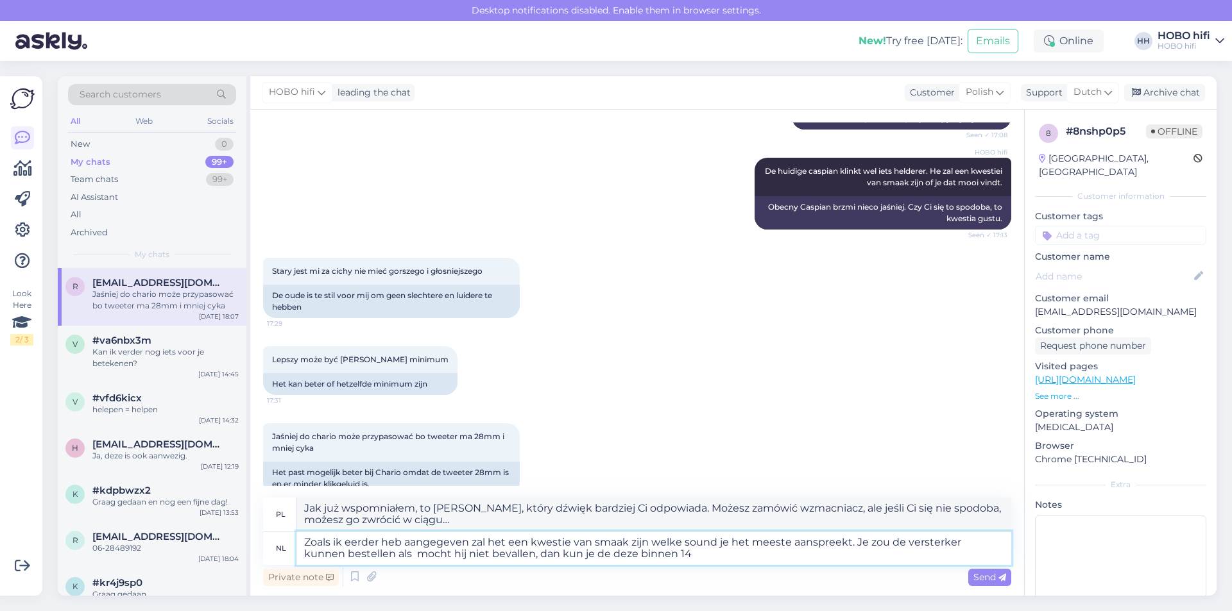
type textarea "Jak już wspomniałem, to [PERSON_NAME], który dźwięk bardziej Ci odpowiada. Może…"
type textarea "Zoals ik eerder heb aangegeven zal het een kwestie van smaak zijn welke sound j…"
type textarea "Jak wspomniałem wcześniej, to [PERSON_NAME], który dźwięk bardziej Ci odpowiada…"
type textarea "Zoals ik eerder heb aangegeven zal het een kwestie van smaak zijn welke sound j…"
type textarea "Jak już wspomniałem, to [PERSON_NAME], który dźwięk bardziej Ci odpowiada. Może…"
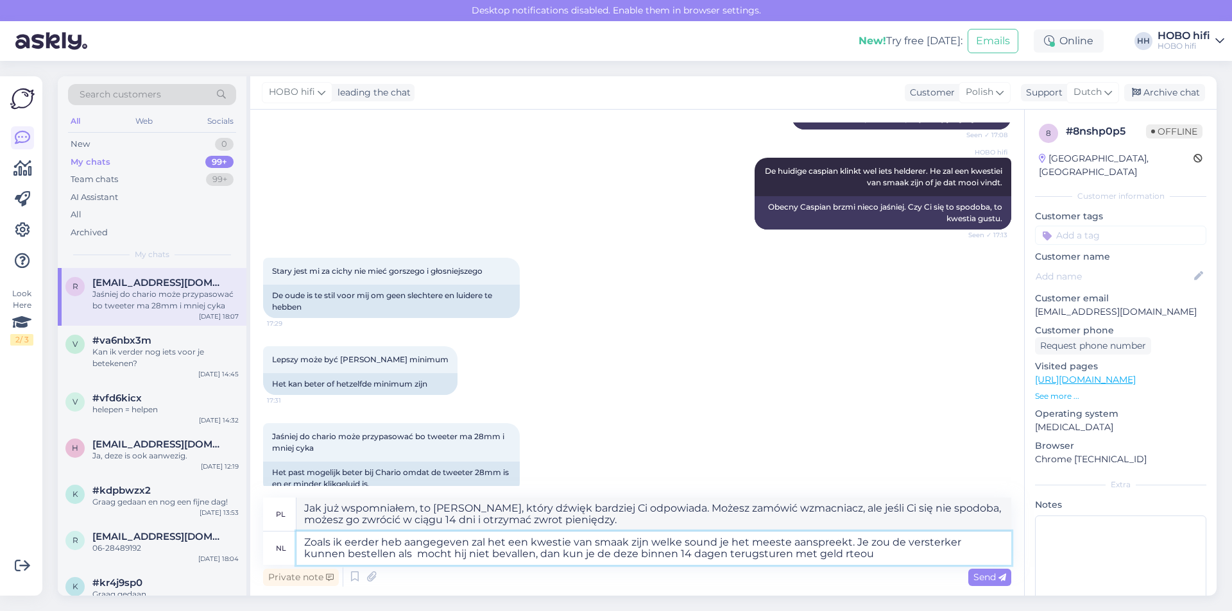
type textarea "Zoals ik eerder heb aangegeven zal het een kwestie van smaak zijn welke sound j…"
type textarea "Jak wspomniałem wcześniej, to [PERSON_NAME], który dźwięk bardziej Ci odpowiada…"
type textarea "Zoals ik eerder heb aangegeven zal het een kwestie van smaak zijn welke sound j…"
type textarea "Jak wspomniałem wcześniej, to [PERSON_NAME], który dźwięk bardziej Ci odpowiada…"
click at [854, 554] on textarea "Zoals ik eerder heb aangegeven zal het een kwestie van smaak zijn welke sound j…" at bounding box center [653, 548] width 715 height 33
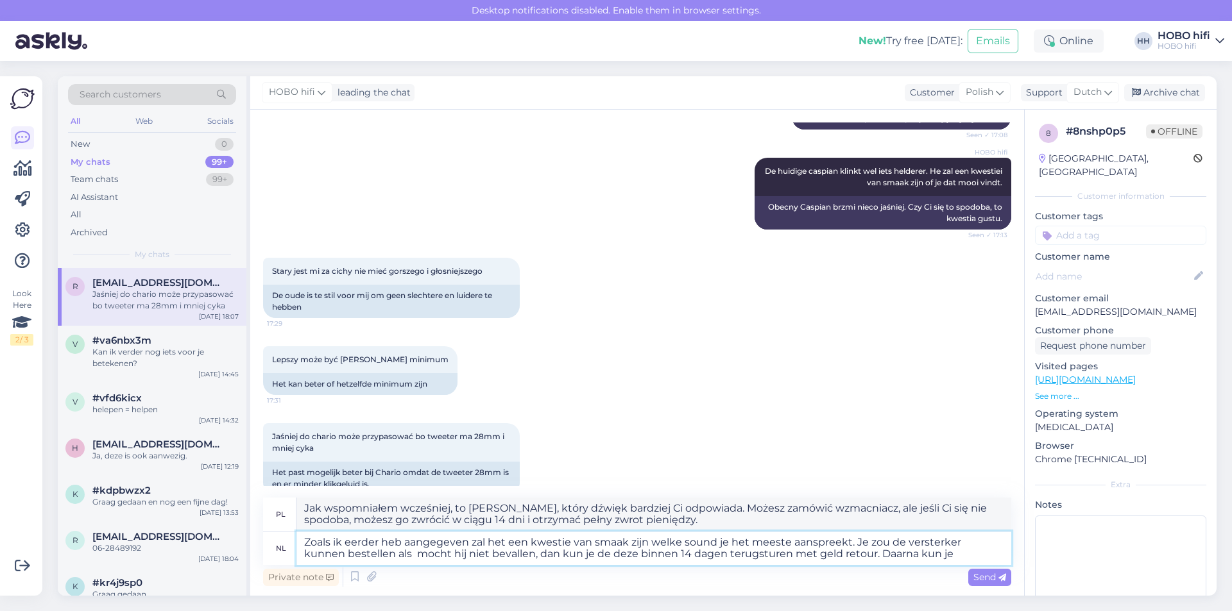
type textarea "Zoals ik eerder heb aangegeven zal het een kwestie van smaak zijn welke sound j…"
type textarea "Jak wspomniałem wcześniej, to [PERSON_NAME], który dźwięk bardziej Ci odpowiada…"
type textarea "Zoals ik eerder heb aangegeven zal het een kwestie van smaak zijn welke sound j…"
type textarea "Jak wspomniałem wcześniej, to [PERSON_NAME], który dźwięk bardziej Ci odpowiada…"
type textarea "Zoals ik eerder heb aangegeven zal het een kwestie van smaak zijn welke sound j…"
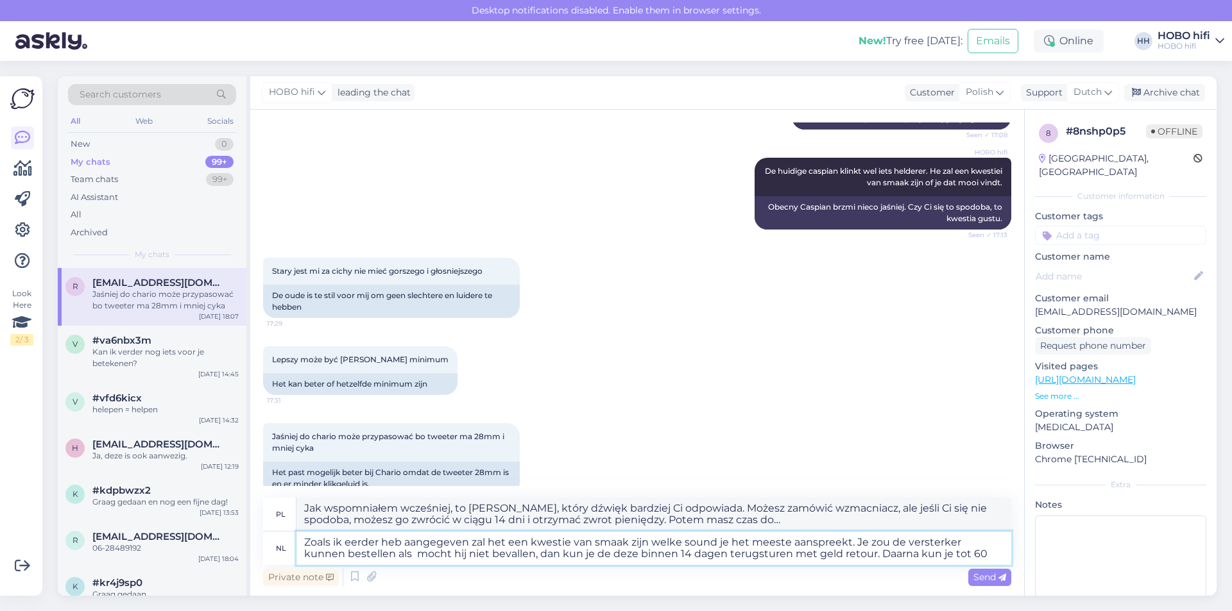
type textarea "Jak wspomniałem wcześniej, to [PERSON_NAME], który dźwięk bardziej Ci odpowiada…"
type textarea "Zoals ik eerder heb aangegeven zal het een kwestie van smaak zijn welke sound j…"
type textarea "Jak wspomniałem wcześniej, to [PERSON_NAME], który dźwięk bardziej Ci odpowiada…"
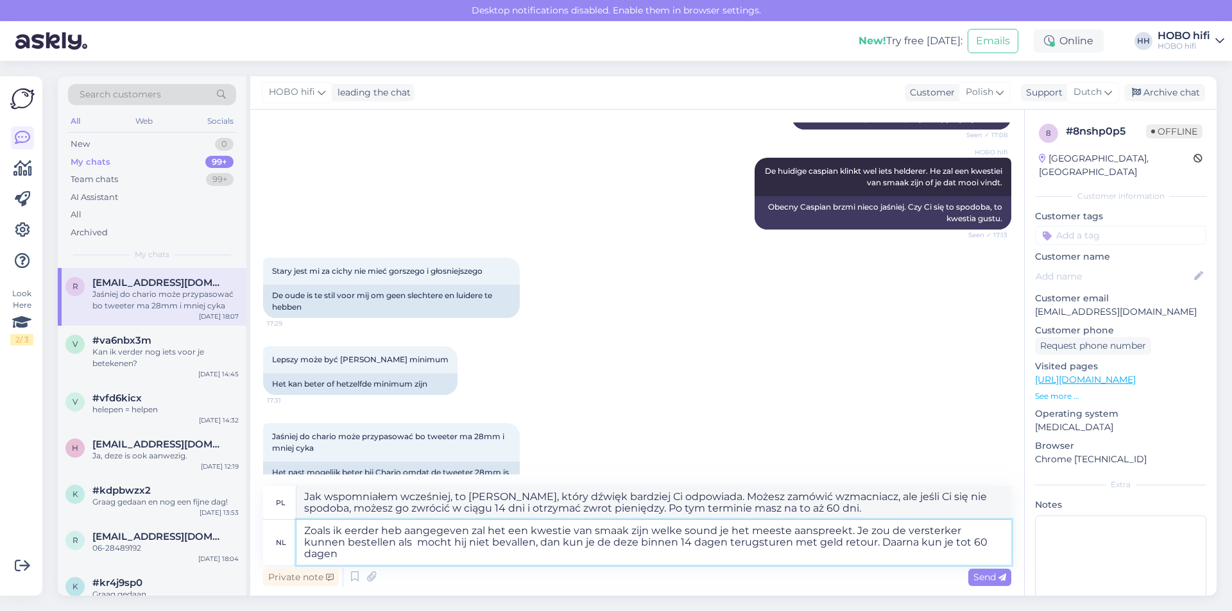
type textarea "Zoals ik eerder heb aangegeven zal het een kwestie van smaak zijn welke sound j…"
type textarea "Jak wspomniałem wcześniej, to [PERSON_NAME], który dźwięk bardziej Ci odpowiada…"
type textarea "Zoals ik eerder heb aangegeven zal het een kwestie van smaak zijn welke sound j…"
type textarea "Jak wspomniałem wcześniej, to [PERSON_NAME], który dźwięk bardziej Ci odpowiada…"
type textarea "Zoals ik eerder heb aangegeven zal het een kwestie van smaak zijn welke sound j…"
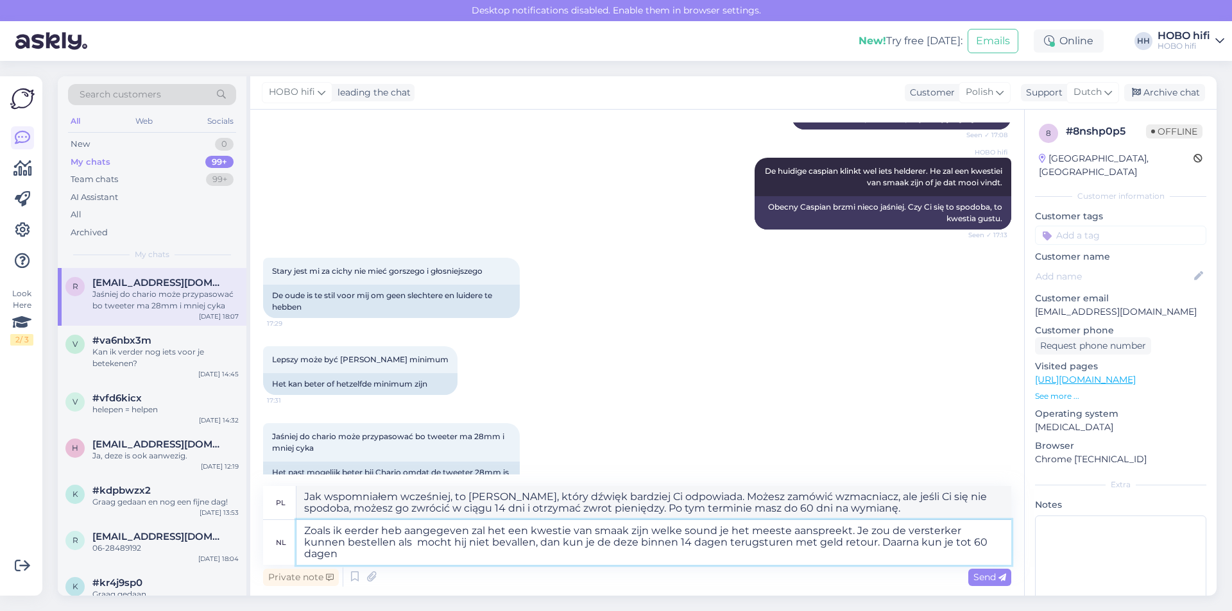
type textarea "Jak wspomniałem wcześniej, to [PERSON_NAME], który dźwięk bardziej Ci odpowiada…"
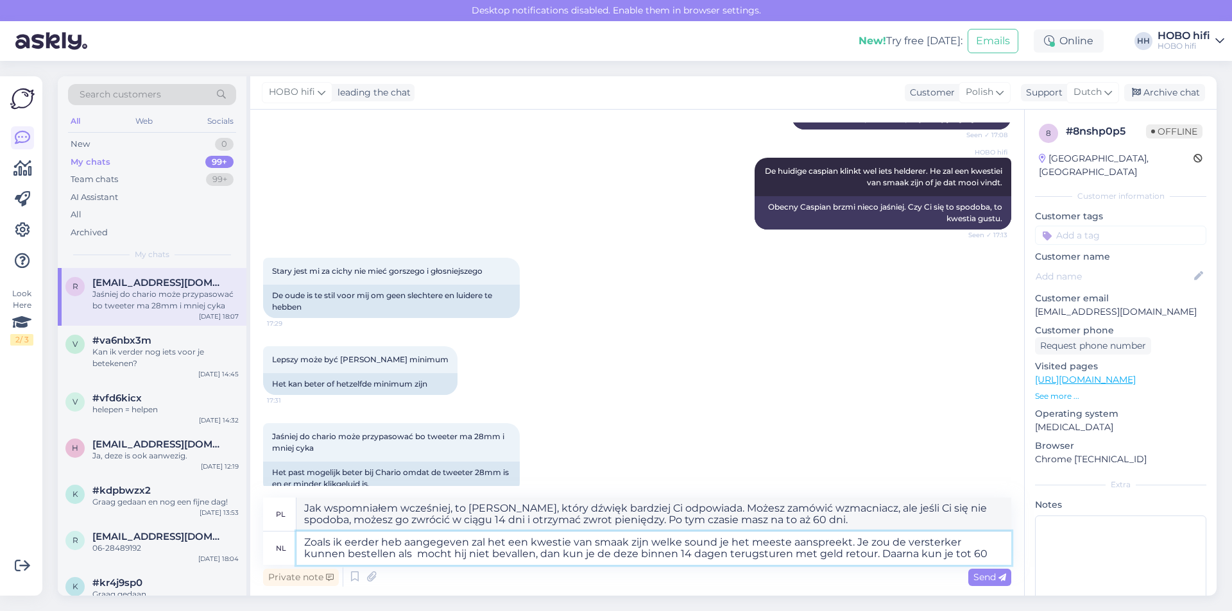
type textarea "Zoals ik eerder heb aangegeven zal het een kwestie van smaak zijn welke sound j…"
type textarea "Jak wspomniałem wcześniej, to [PERSON_NAME], który dźwięk bardziej Ci odpowiada…"
type textarea "Zoals ik eerder heb aangegeven zal het een kwestie van smaak zijn welke sound j…"
type textarea "Jak wspomniałem wcześniej, to [PERSON_NAME], który dźwięk bardziej Ci odpowiada…"
type textarea "Zoals ik eerder heb aangegeven zal het een kwestie van smaak zijn welke sound j…"
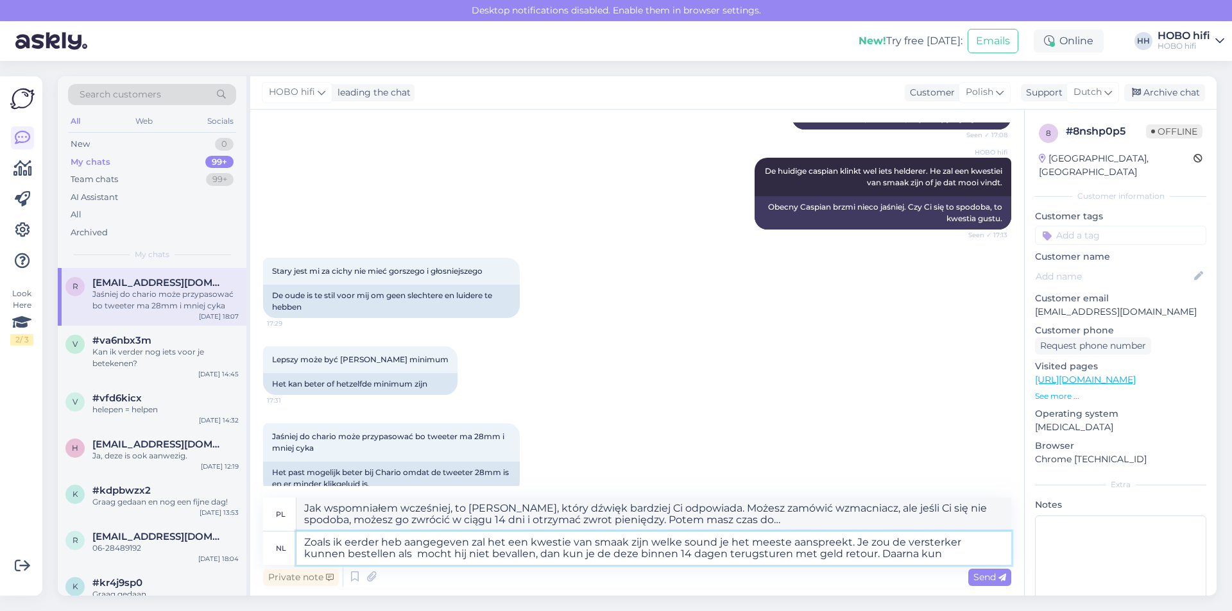
type textarea "Jak wspomniałem wcześniej, to [PERSON_NAME], który dźwięk bardziej Ci odpowiada…"
type textarea "Zoals ik eerder heb aangegeven zal het een kwestie van smaak zijn welke sound j…"
type textarea "Jak wspomniałem wcześniej, to [PERSON_NAME], który dźwięk bardziej Ci odpowiada…"
type textarea "Zoals ik eerder heb aangegeven zal het een kwestie van smaak zijn welke sound j…"
type textarea "Jak wspomniałem wcześniej, to [PERSON_NAME], który dźwięk bardziej Ci odpowiada…"
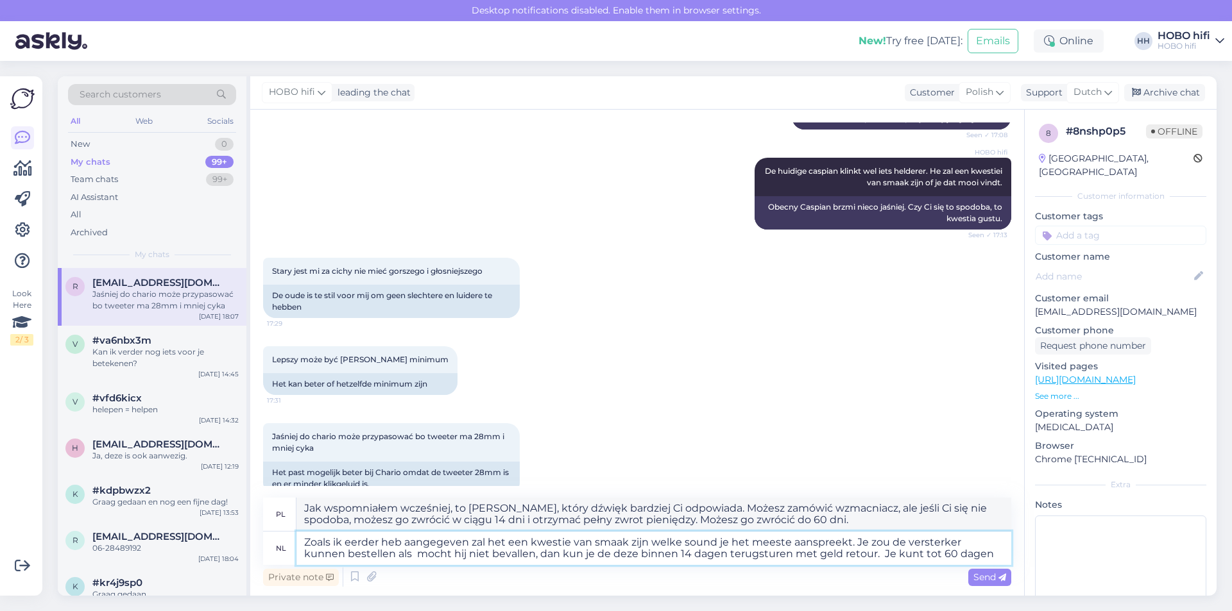
type textarea "Zoals ik eerder heb aangegeven zal het een kwestie van smaak zijn welke sound j…"
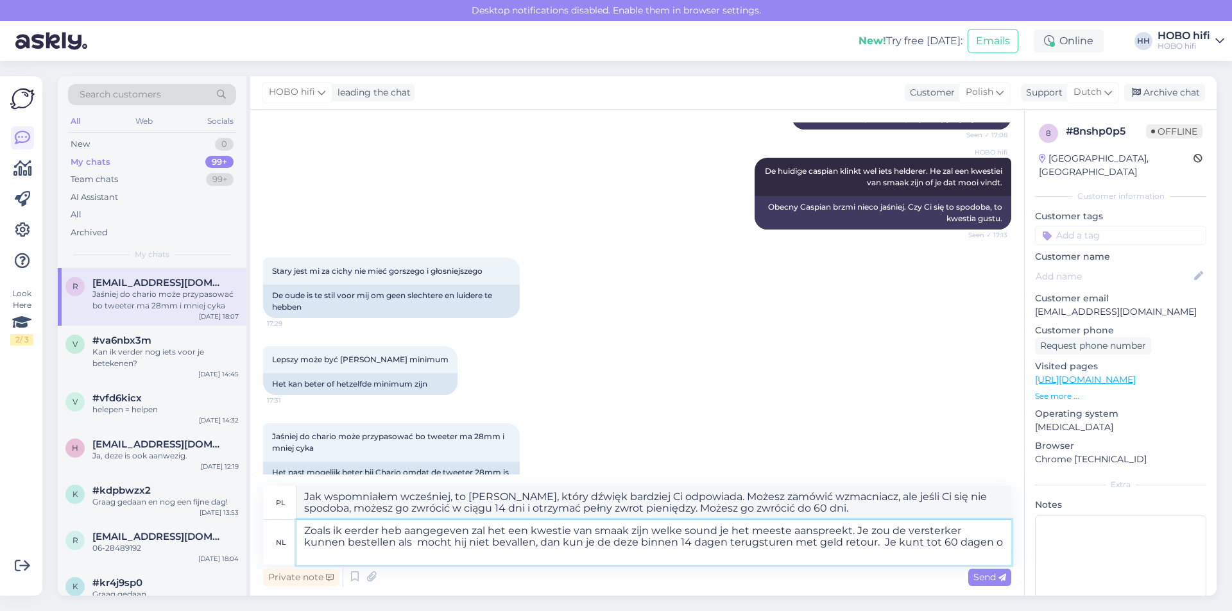
type textarea "Jak wspomniałem wcześniej, to [PERSON_NAME], który dźwięk bardziej Ci odpowiada…"
type textarea "Zoals ik eerder heb aangegeven zal het een kwestie van smaak zijn welke sound j…"
type textarea "Jak wspomniałem wcześniej, to [PERSON_NAME], który dźwięk bardziej Ci odpowiada…"
type textarea "Zoals ik eerder heb aangegeven zal het een kwestie van smaak zijn welke sound j…"
click at [998, 574] on icon at bounding box center [1002, 578] width 8 height 8
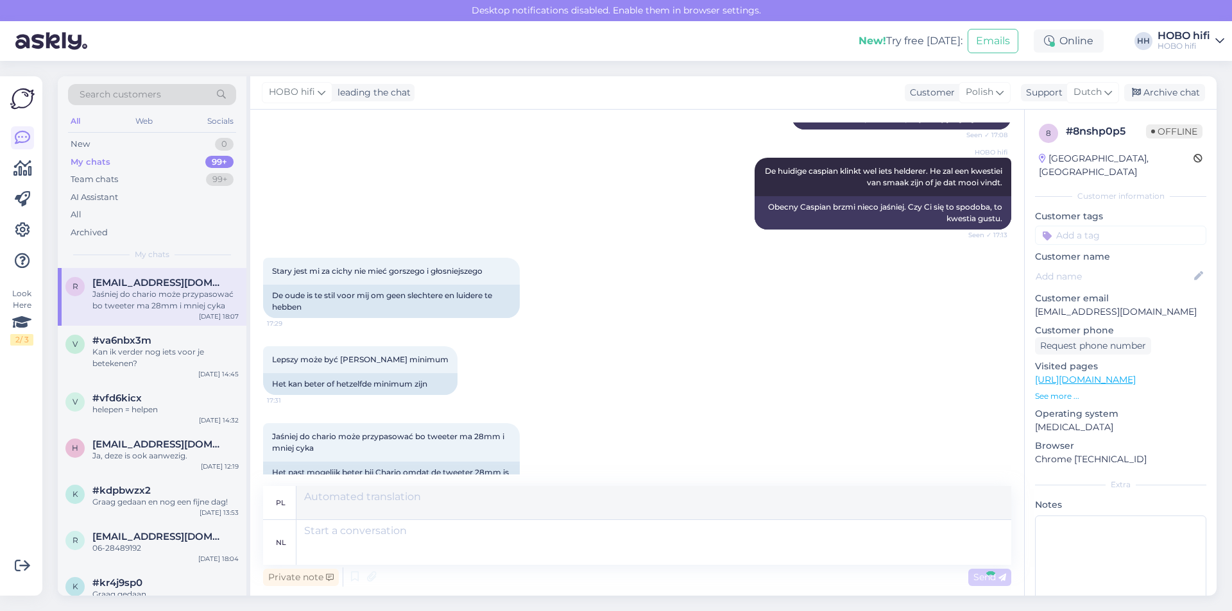
scroll to position [887, 0]
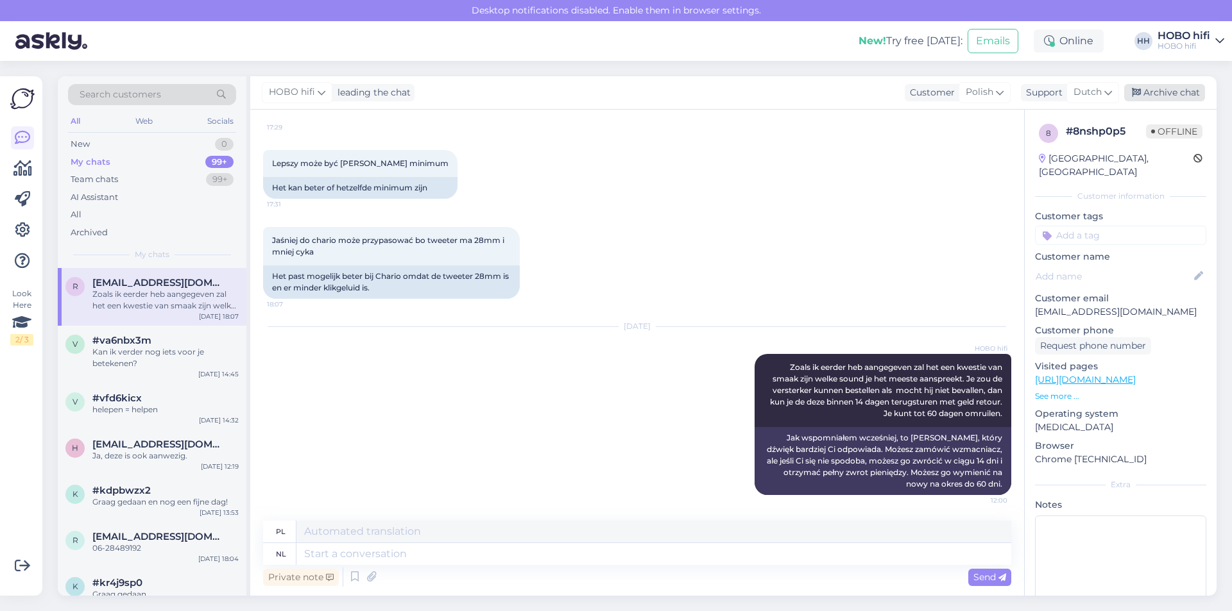
click at [1144, 96] on div "Archive chat" at bounding box center [1164, 92] width 81 height 17
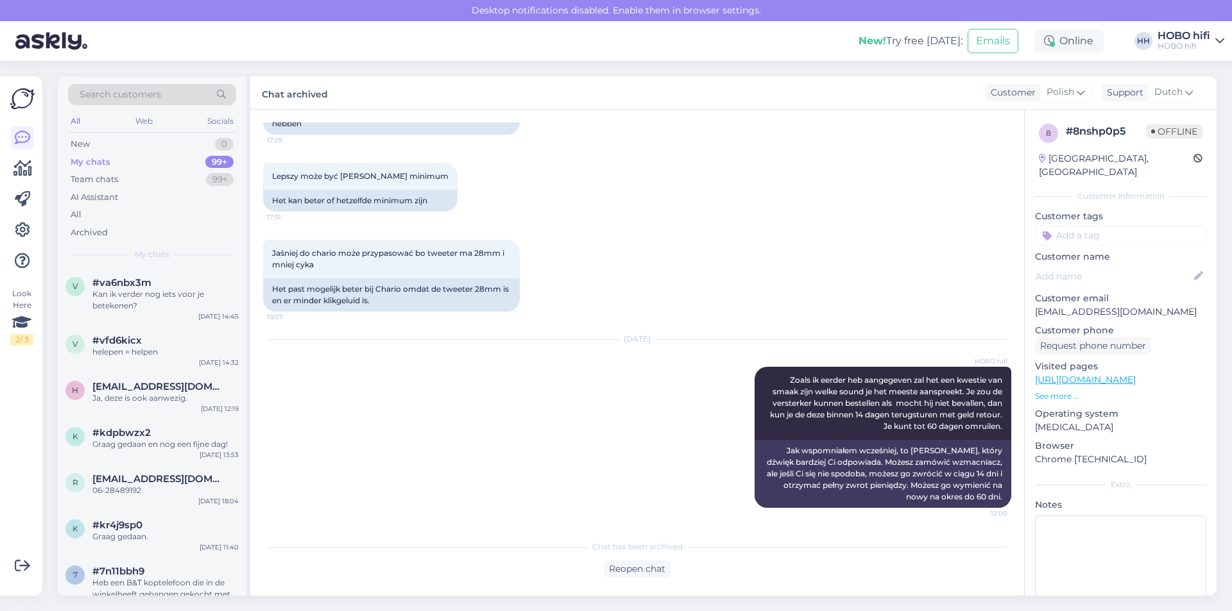
scroll to position [874, 0]
click at [72, 144] on div "New" at bounding box center [80, 144] width 19 height 13
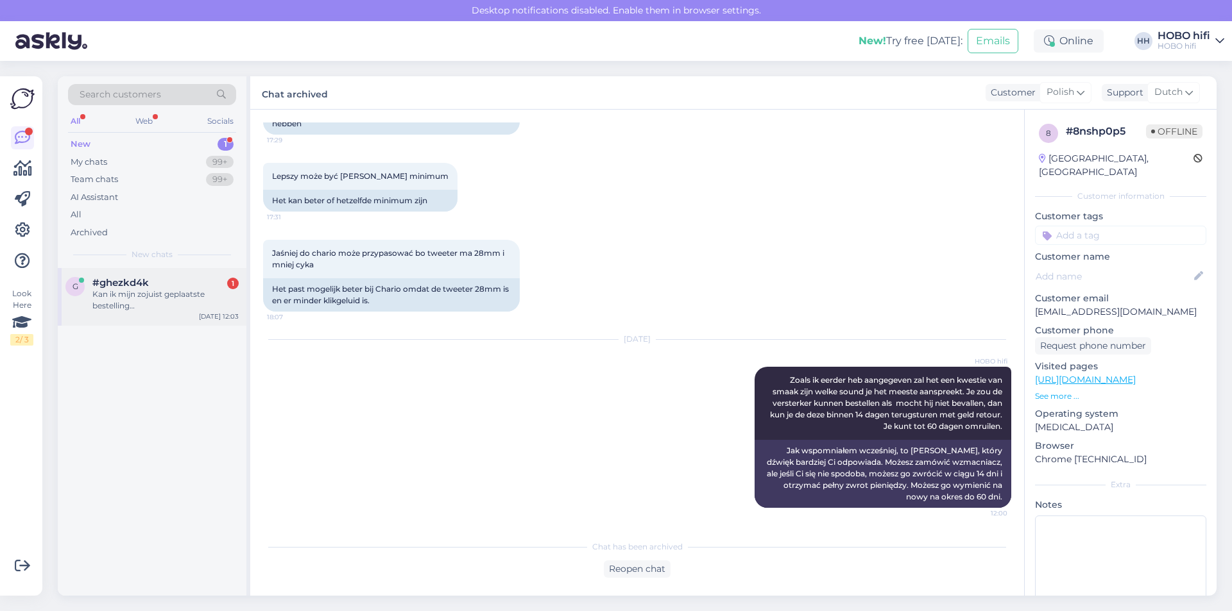
click at [189, 302] on div "Kan ik mijn zojuist geplaatste bestelling Factuurnummer1000040028 svp annuleren?" at bounding box center [165, 300] width 146 height 23
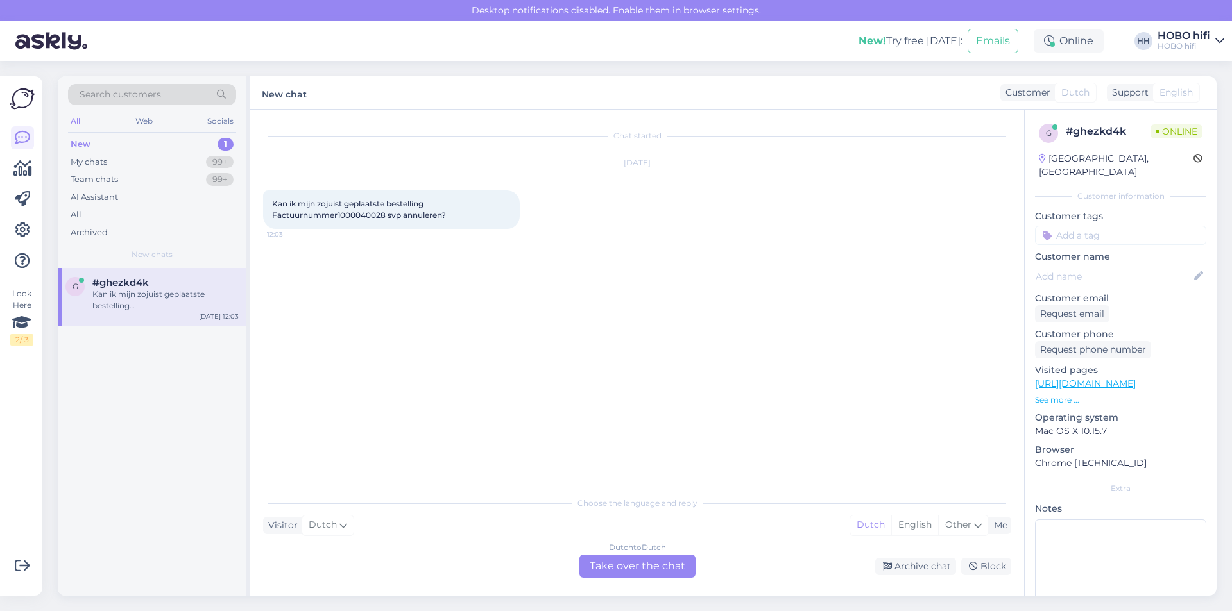
click at [587, 561] on div "Dutch to Dutch Take over the chat" at bounding box center [637, 566] width 116 height 23
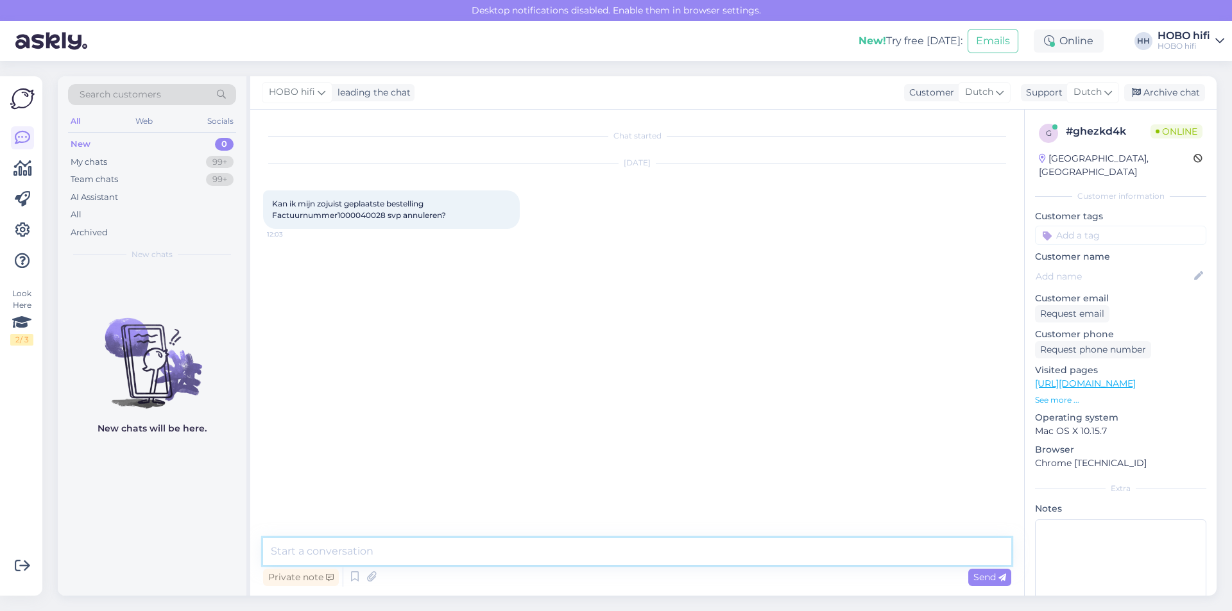
click at [354, 545] on textarea at bounding box center [637, 551] width 748 height 27
type textarea "Goedemiddag, ik kijk dit even na."
click at [1006, 575] on div "Send" at bounding box center [989, 577] width 43 height 17
click at [394, 552] on textarea at bounding box center [637, 551] width 748 height 27
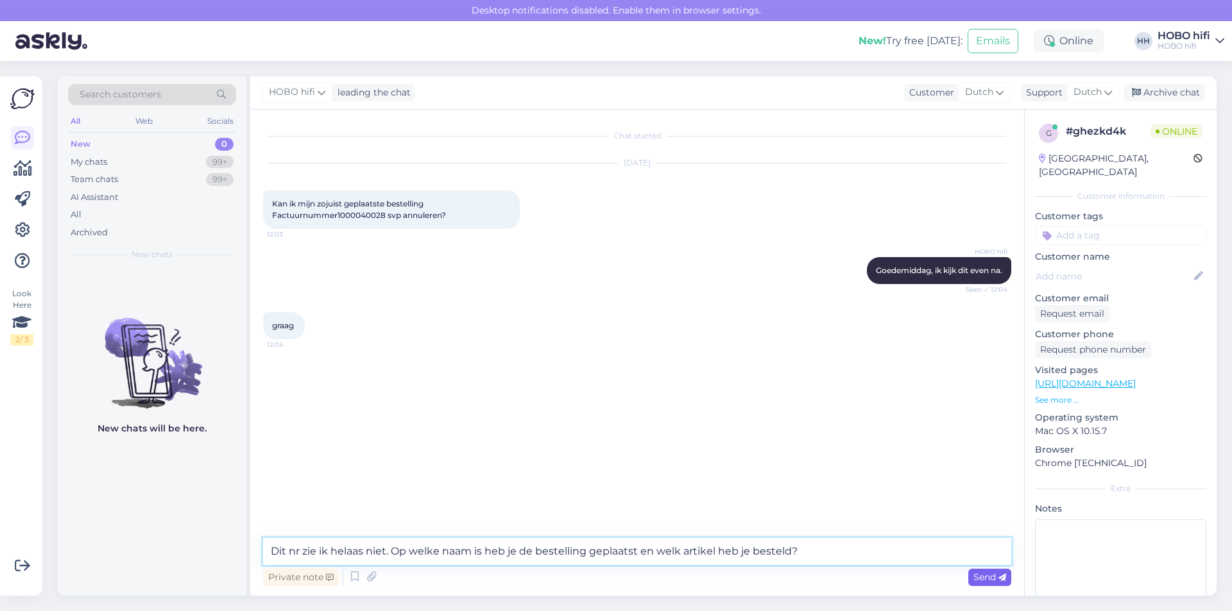
type textarea "Dit nr zie ik helaas niet. Op welke naam is heb je de bestelling geplaatst en w…"
click at [973, 577] on div "Send" at bounding box center [989, 577] width 43 height 17
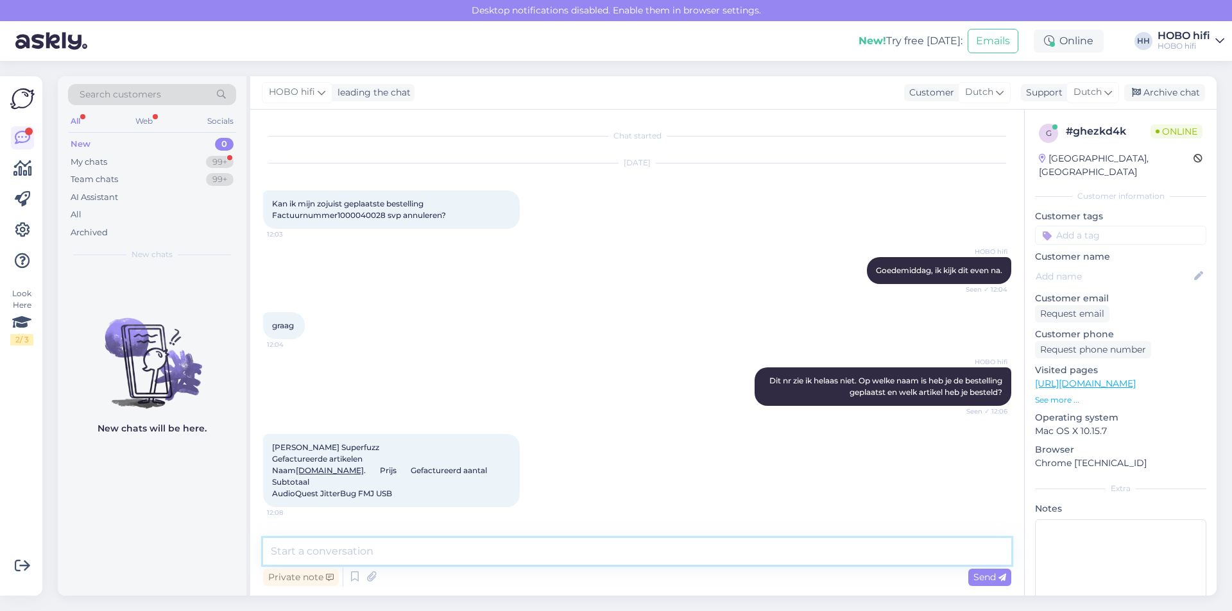
click at [292, 556] on textarea at bounding box center [637, 551] width 748 height 27
type textarea "Bedankt. Deze bestelling zie ik wel. Annuleren is geen probleem. Ik zal dit zom…"
click at [978, 577] on span "Send" at bounding box center [989, 578] width 33 height 12
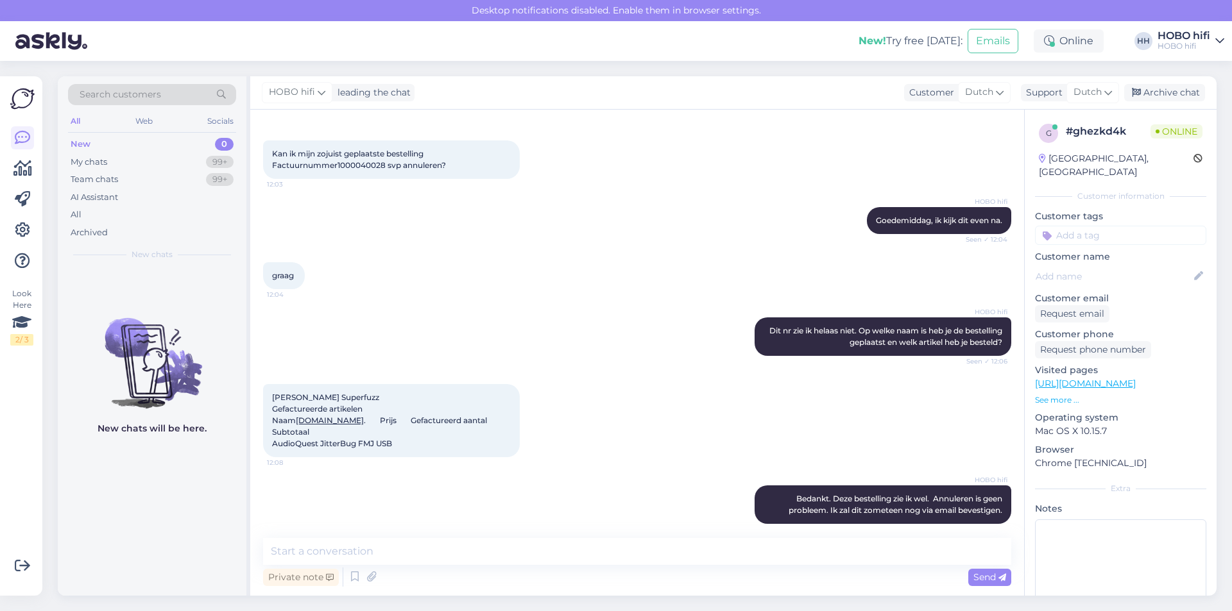
scroll to position [105, 0]
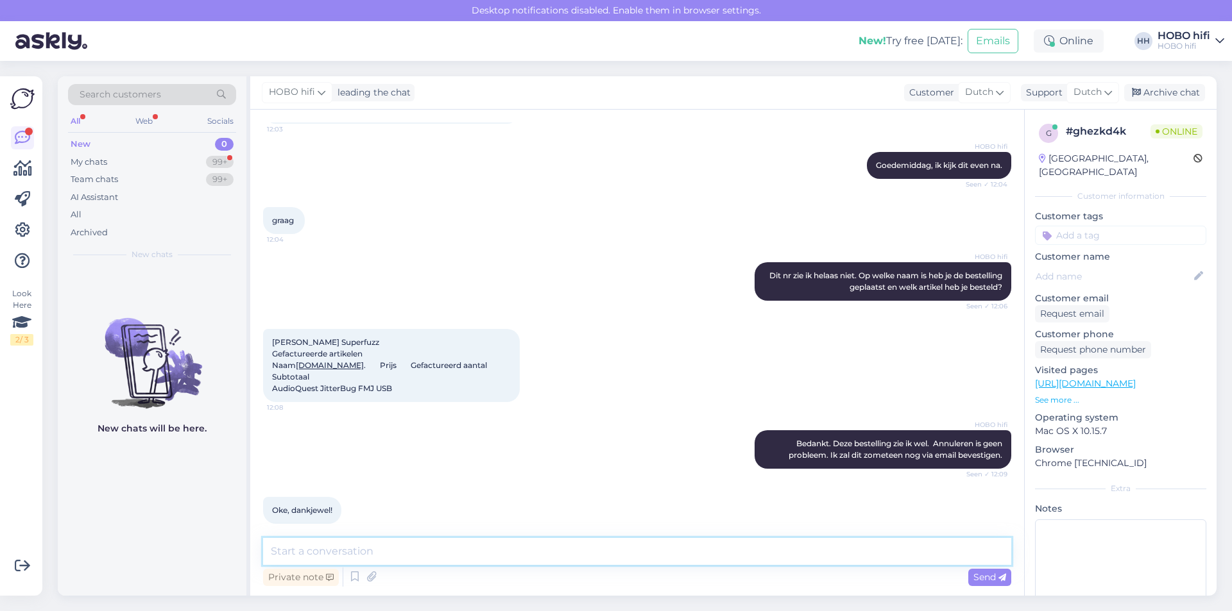
click at [335, 554] on textarea at bounding box center [637, 551] width 748 height 27
type textarea "Graag gedaan en nog een fijne dag!"
click at [1003, 577] on icon at bounding box center [1002, 578] width 8 height 8
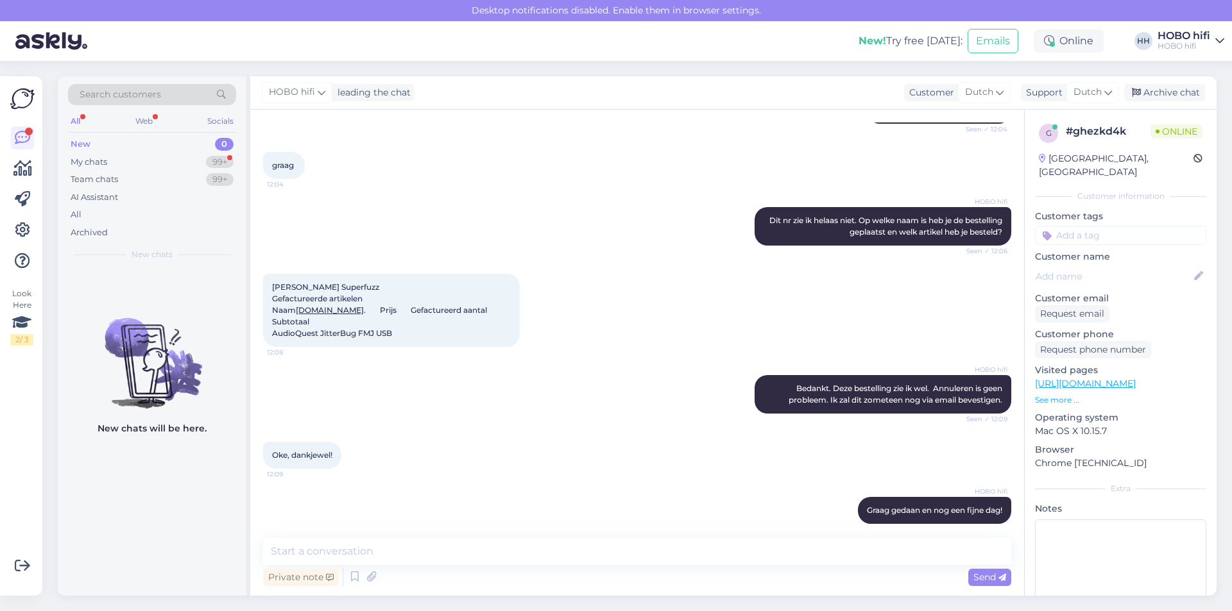
scroll to position [216, 0]
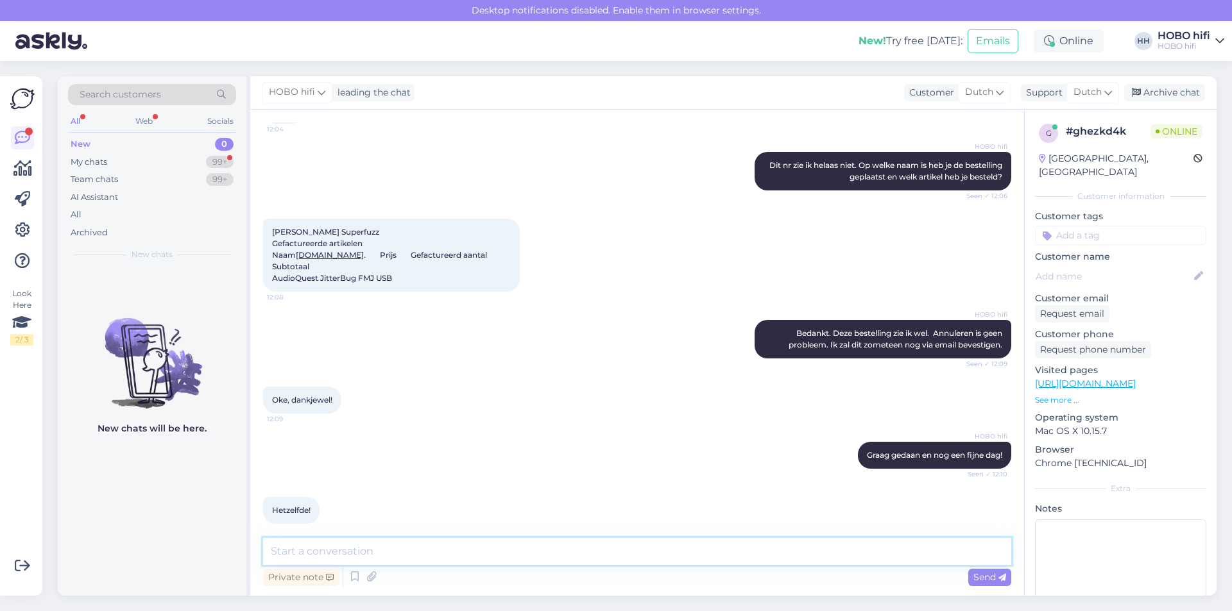
click at [327, 552] on textarea at bounding box center [637, 551] width 748 height 27
type textarea "Dankjewel"
click at [1003, 577] on icon at bounding box center [1002, 578] width 8 height 8
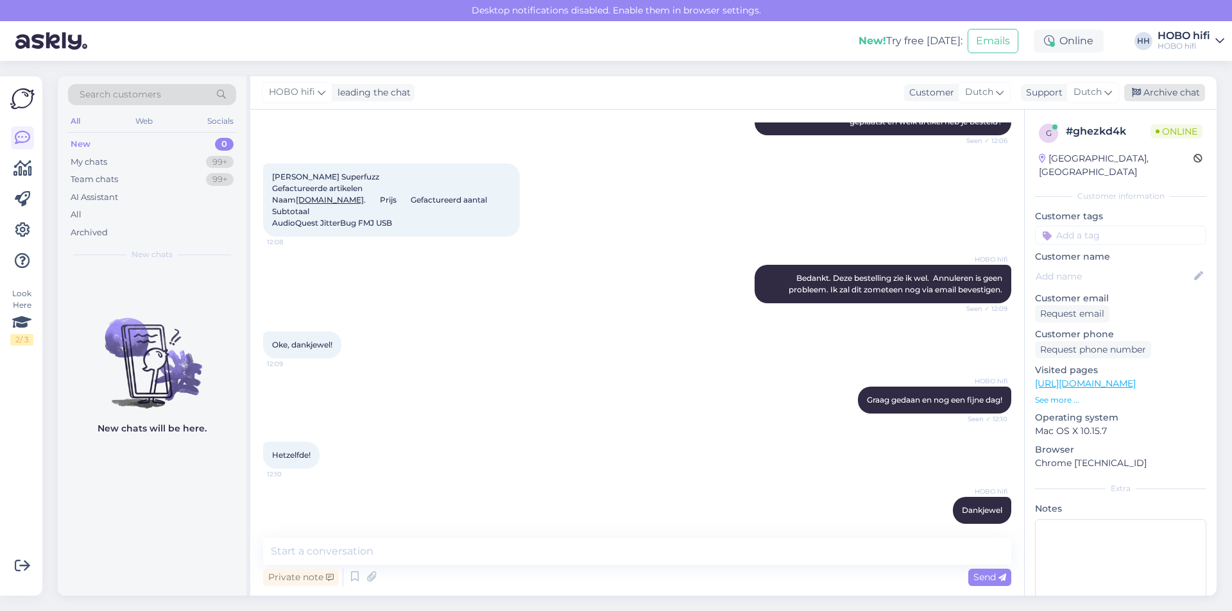
click at [1177, 92] on div "Archive chat" at bounding box center [1164, 92] width 81 height 17
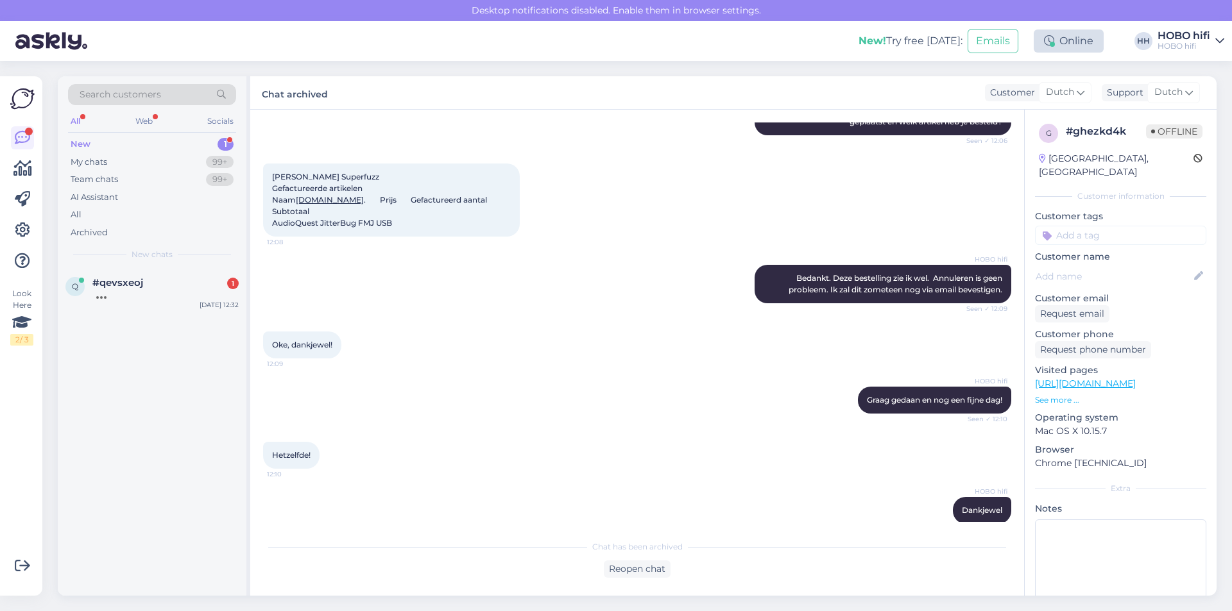
click at [1055, 46] on div "Online" at bounding box center [1068, 41] width 70 height 23
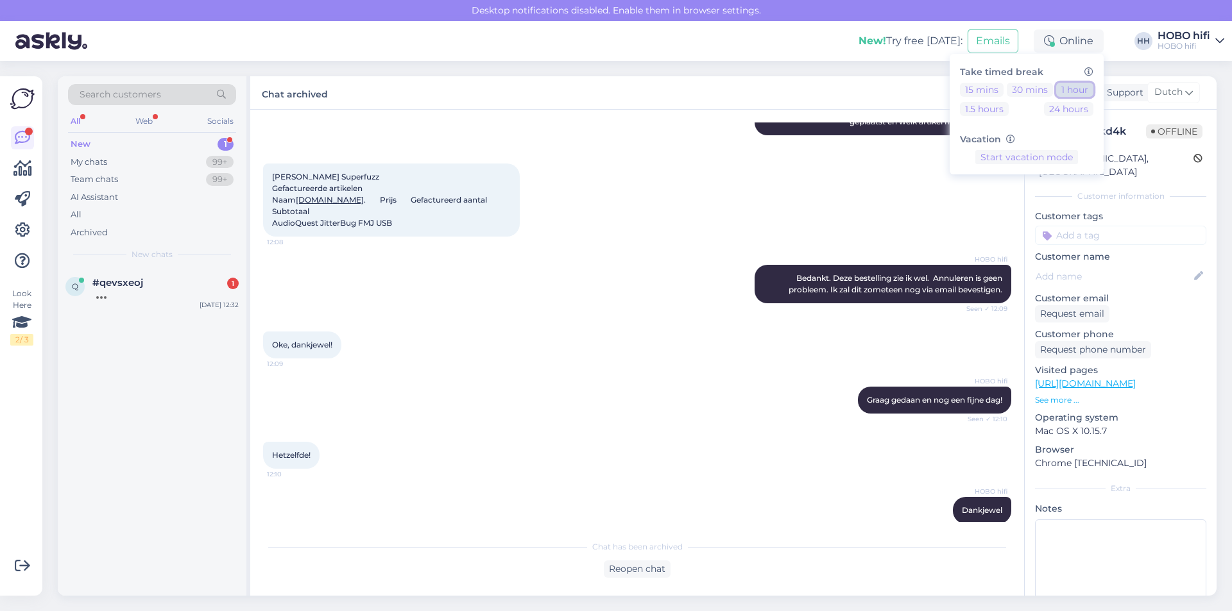
click at [1073, 87] on button "1 hour" at bounding box center [1074, 90] width 37 height 14
click at [192, 284] on div "#qevsxeoj 1" at bounding box center [165, 283] width 146 height 12
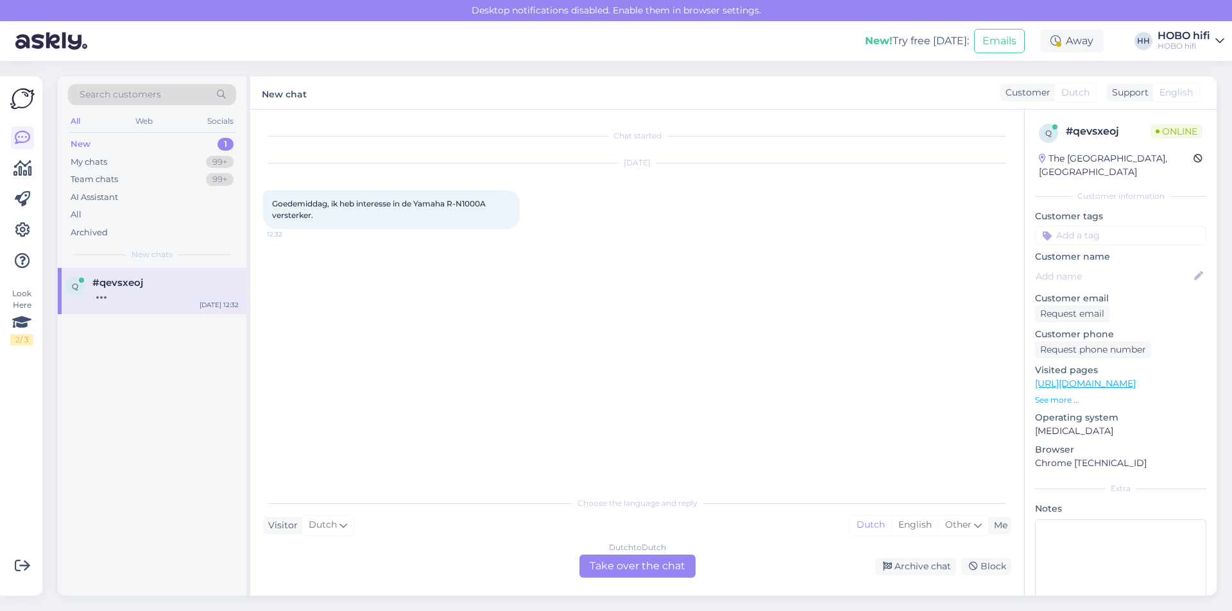
scroll to position [0, 0]
click at [631, 570] on div "Dutch to Dutch Take over the chat" at bounding box center [637, 566] width 116 height 23
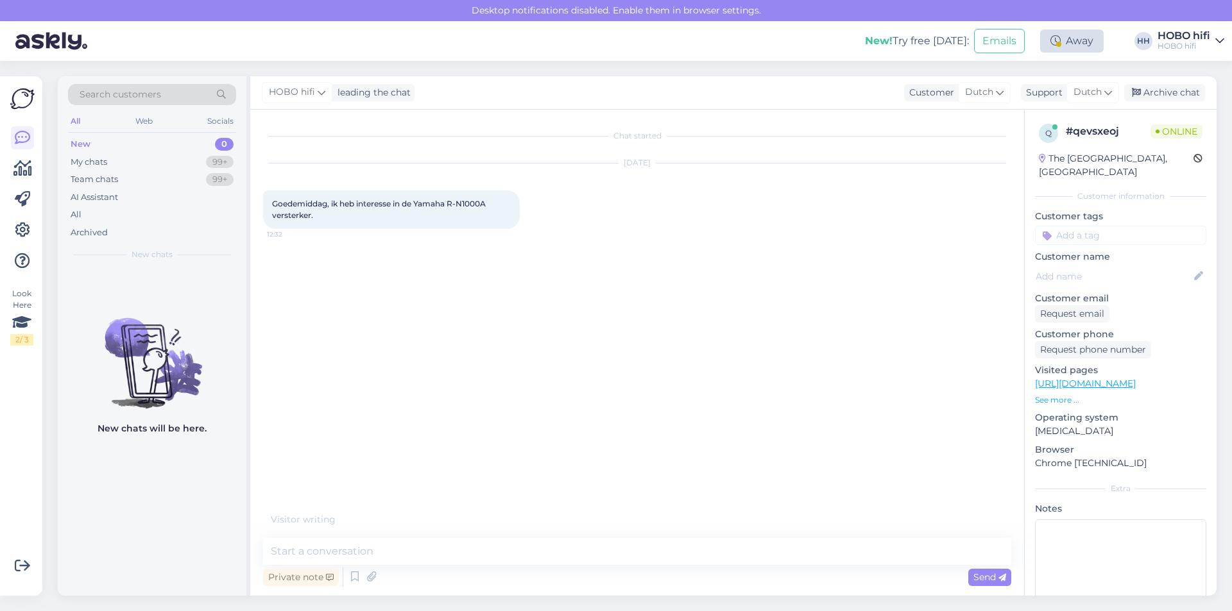
click at [1076, 38] on div "Away" at bounding box center [1072, 41] width 64 height 23
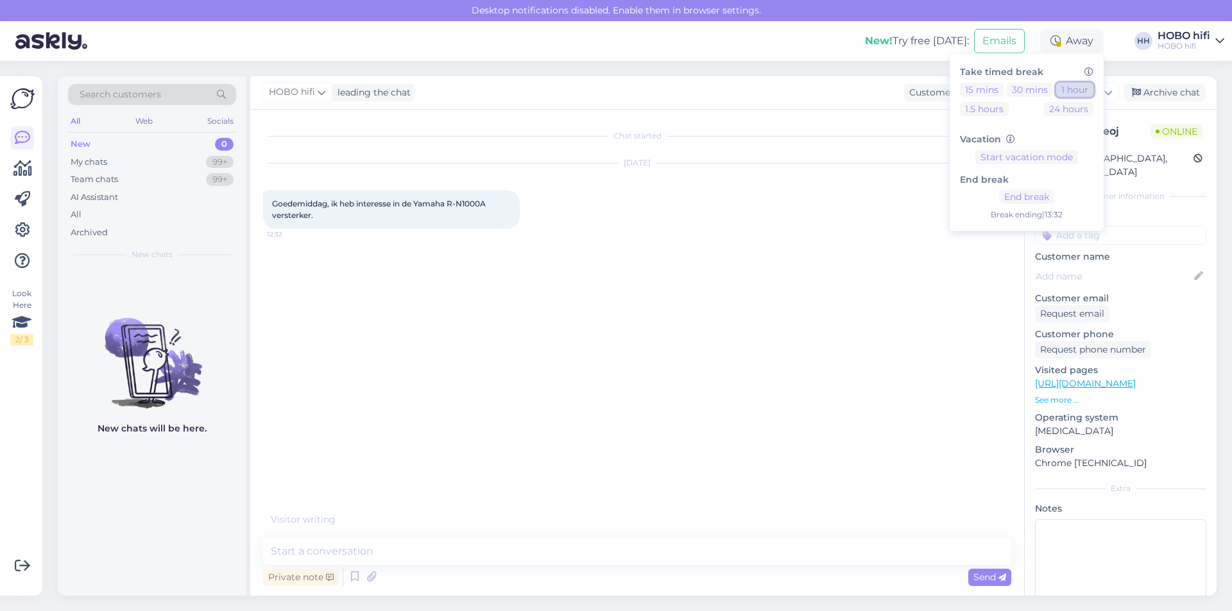
click at [1076, 93] on button "1 hour" at bounding box center [1074, 90] width 37 height 14
click at [395, 556] on textarea at bounding box center [637, 551] width 748 height 27
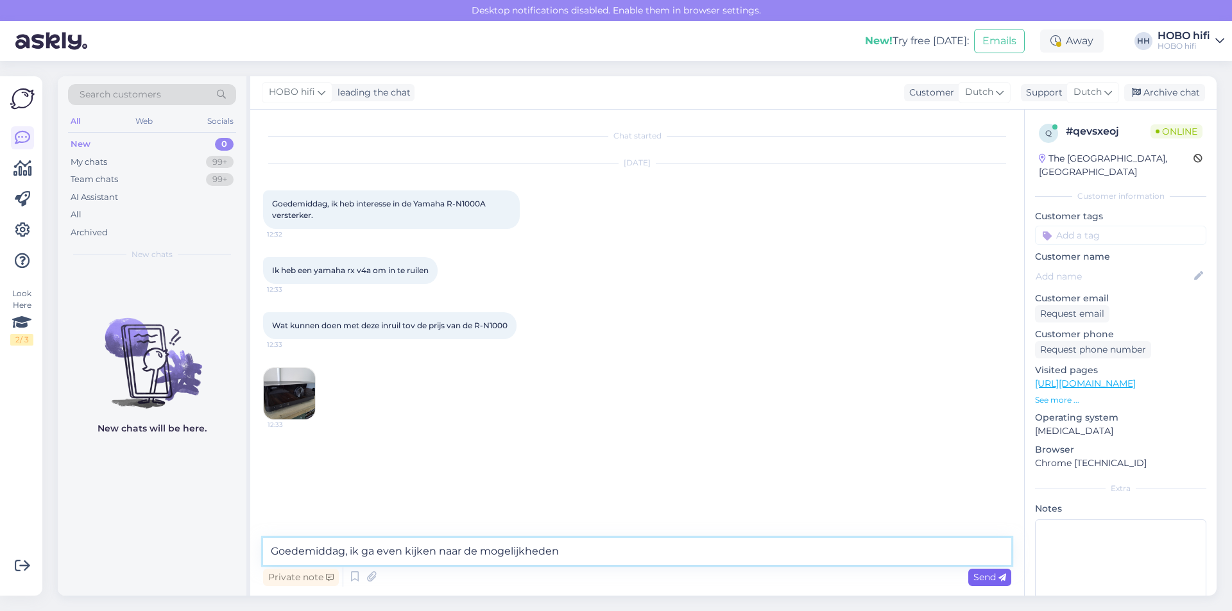
type textarea "Goedemiddag, ik ga even kijken naar de mogelijkheden"
click at [987, 570] on div "Send" at bounding box center [989, 577] width 43 height 17
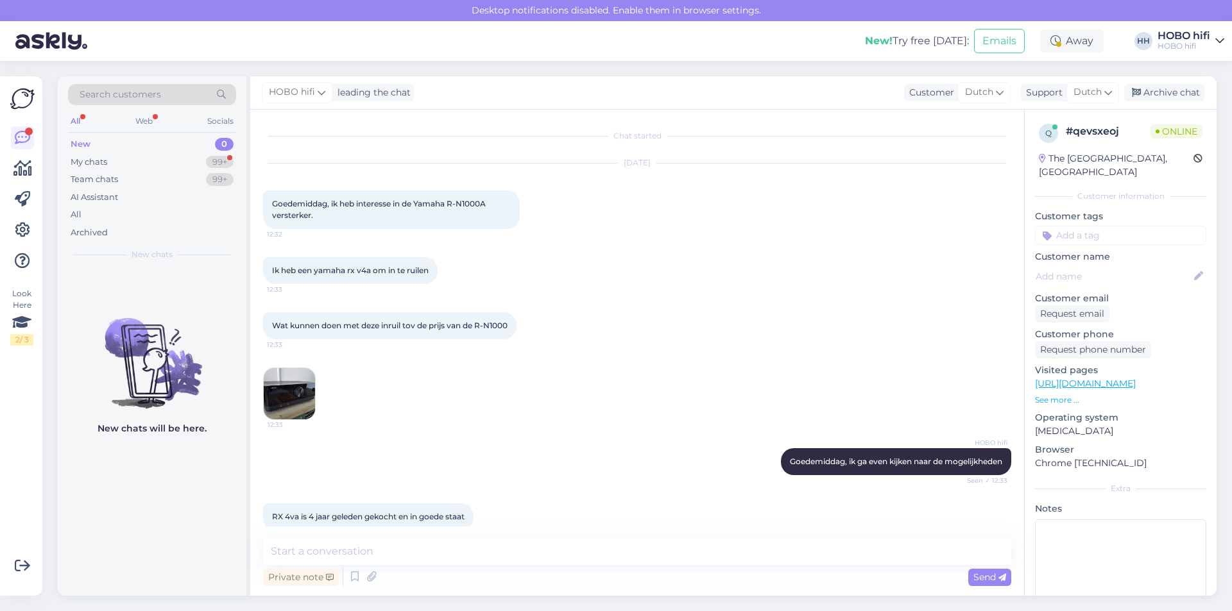
scroll to position [18, 0]
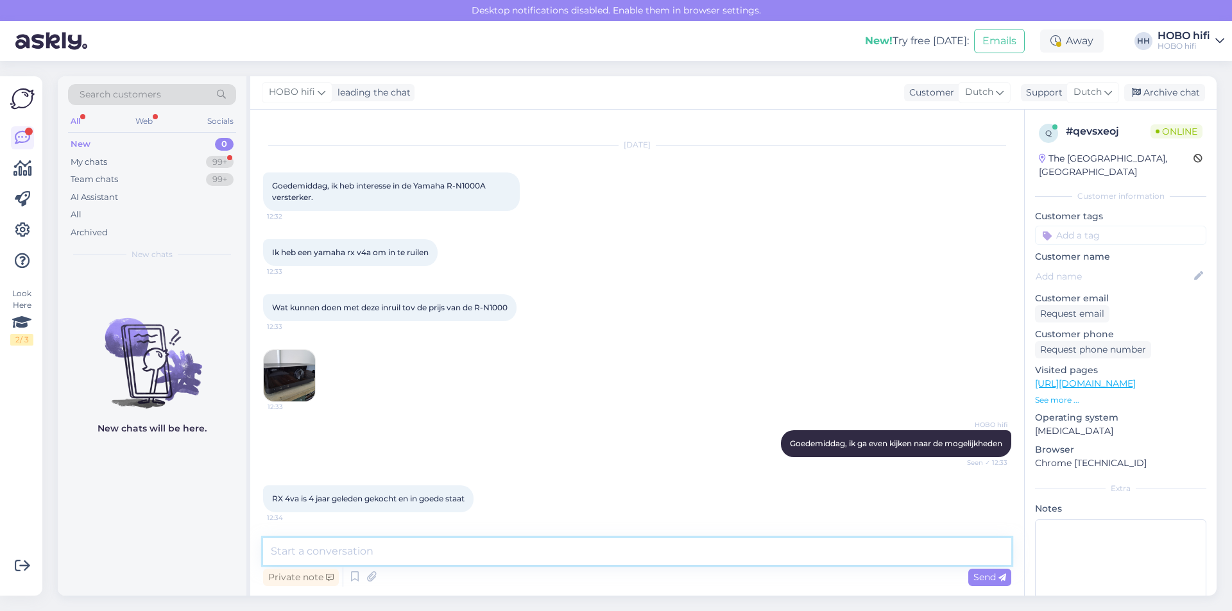
click at [406, 550] on textarea at bounding box center [637, 551] width 748 height 27
click at [282, 369] on img at bounding box center [289, 375] width 51 height 51
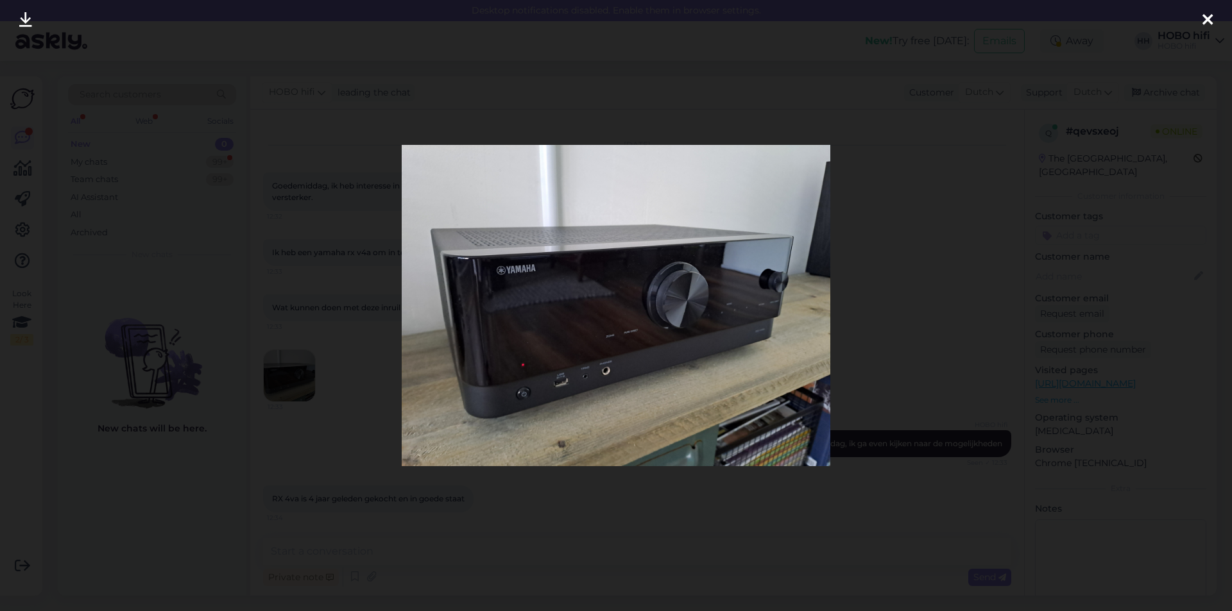
click at [1214, 15] on div at bounding box center [1207, 20] width 26 height 40
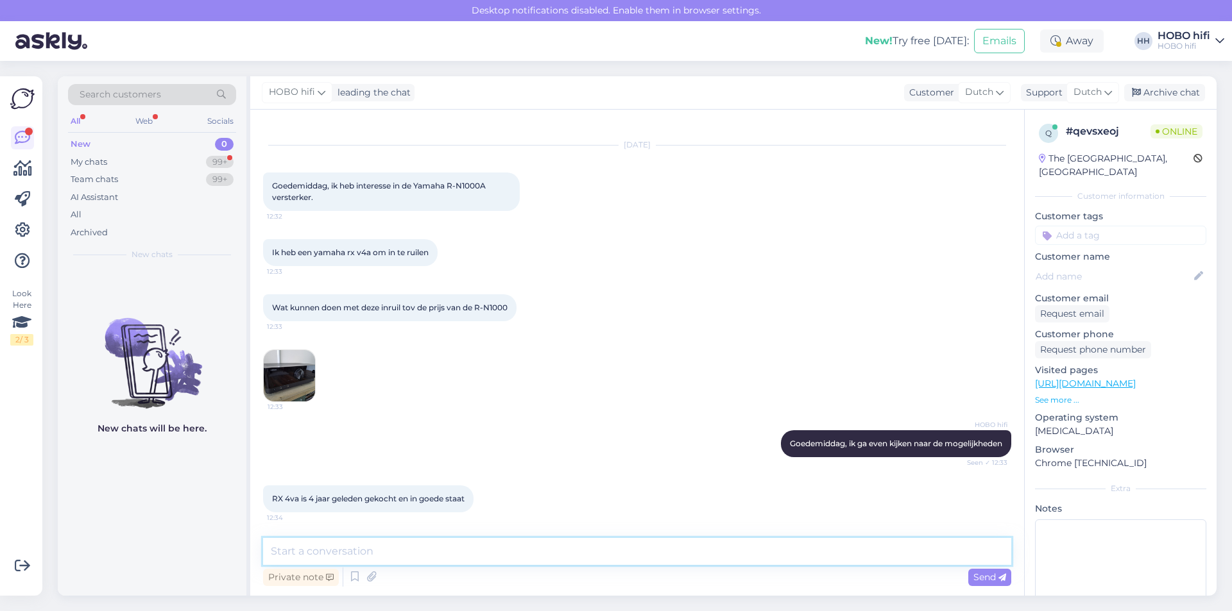
click at [328, 553] on textarea at bounding box center [637, 551] width 748 height 27
click at [427, 553] on textarea at bounding box center [637, 551] width 748 height 27
type textarea "Gezien dat de R-N1000 al in de aanbieding is, kan ik je 150 euro inruilkorting …"
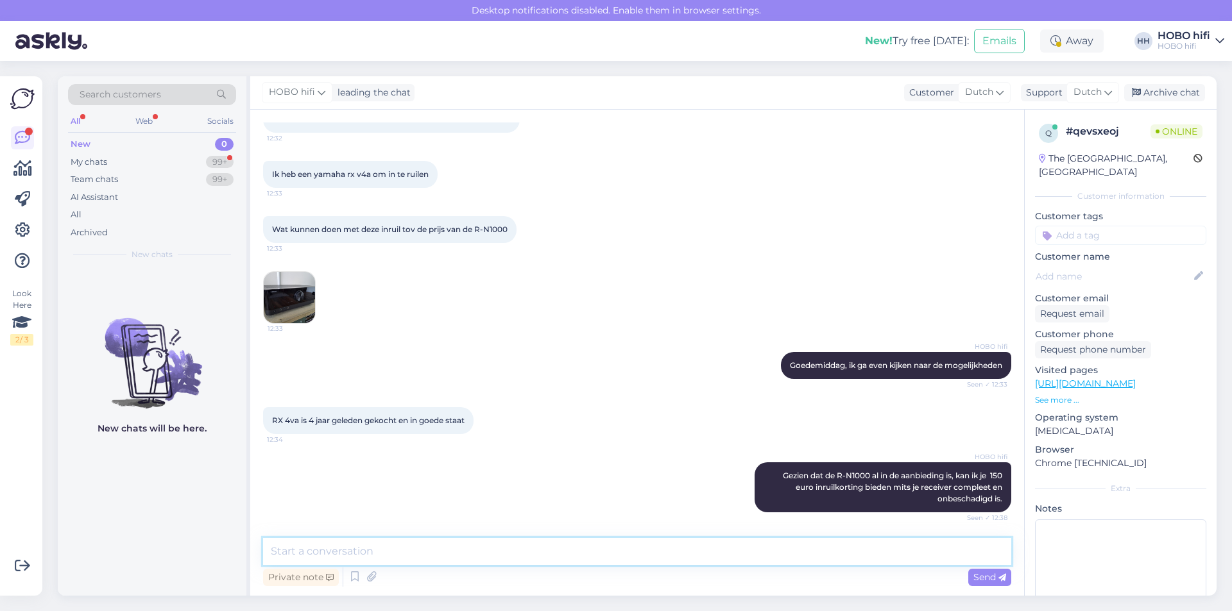
scroll to position [163, 0]
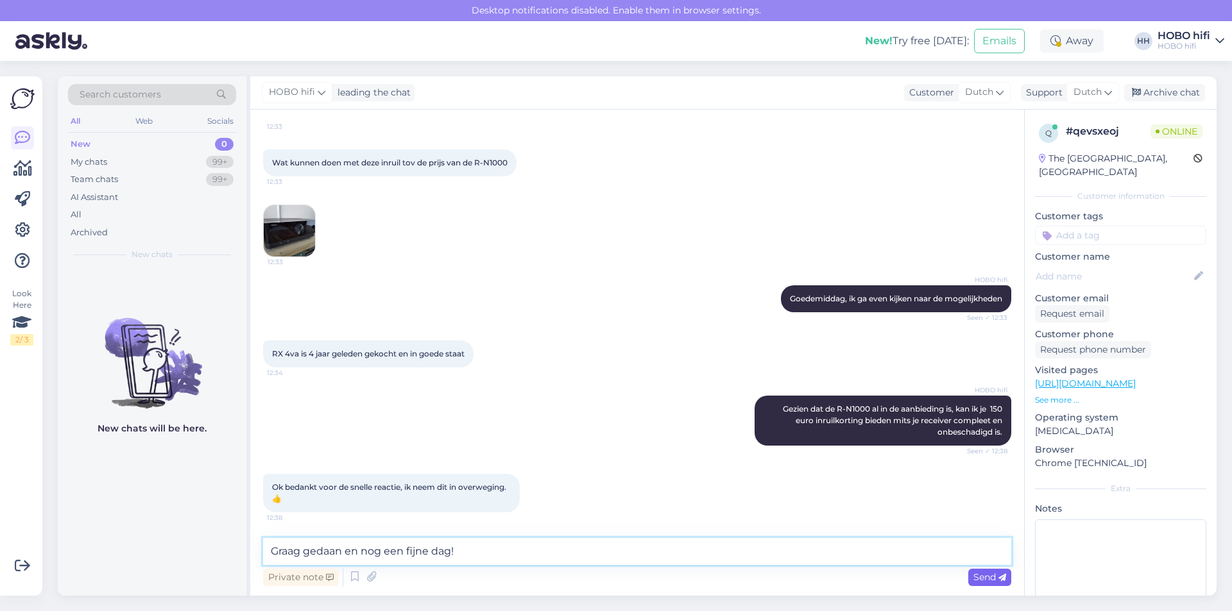
type textarea "Graag gedaan en nog een fijne dag!"
click at [977, 580] on span "Send" at bounding box center [989, 578] width 33 height 12
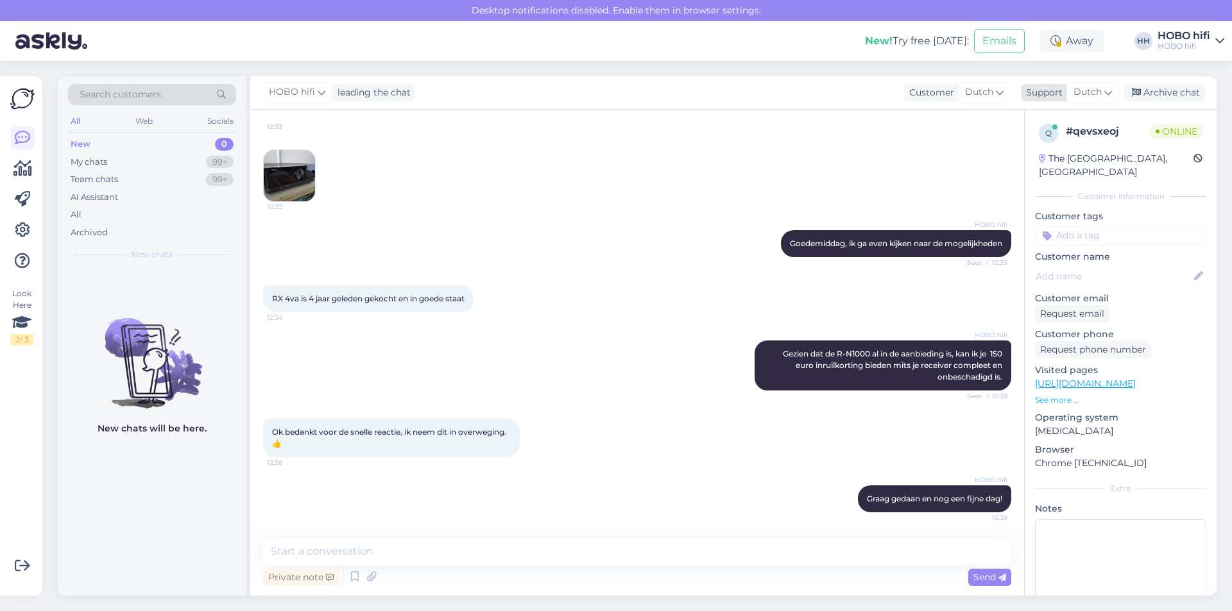
click at [1146, 96] on div "Archive chat" at bounding box center [1164, 92] width 81 height 17
